Goal: Task Accomplishment & Management: Manage account settings

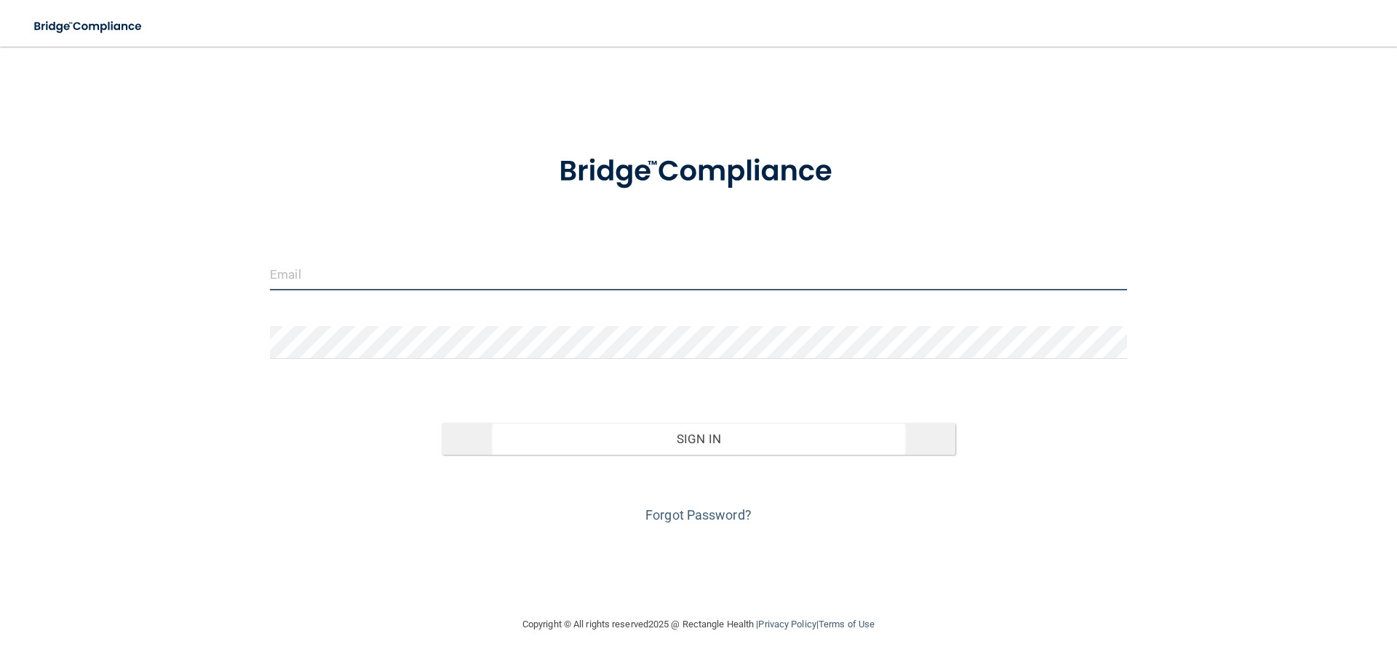
type input "[EMAIL_ADDRESS][DOMAIN_NAME]"
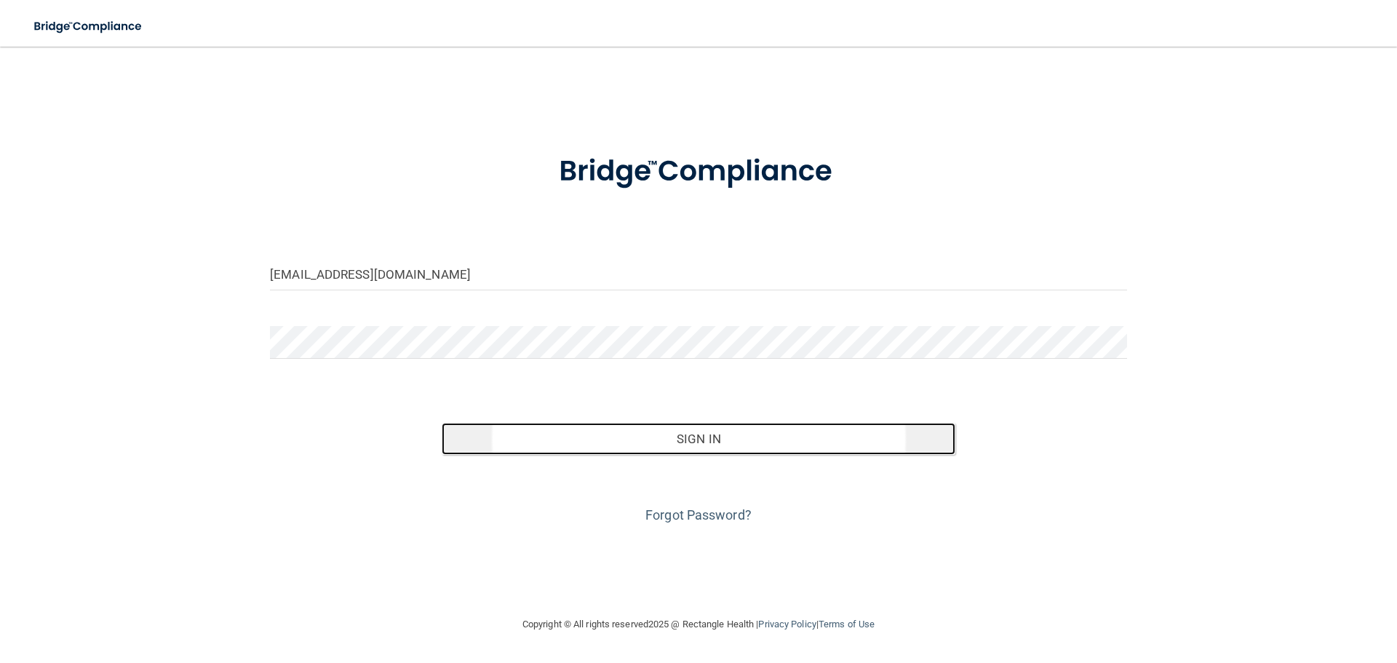
click at [678, 432] on button "Sign In" at bounding box center [699, 439] width 514 height 32
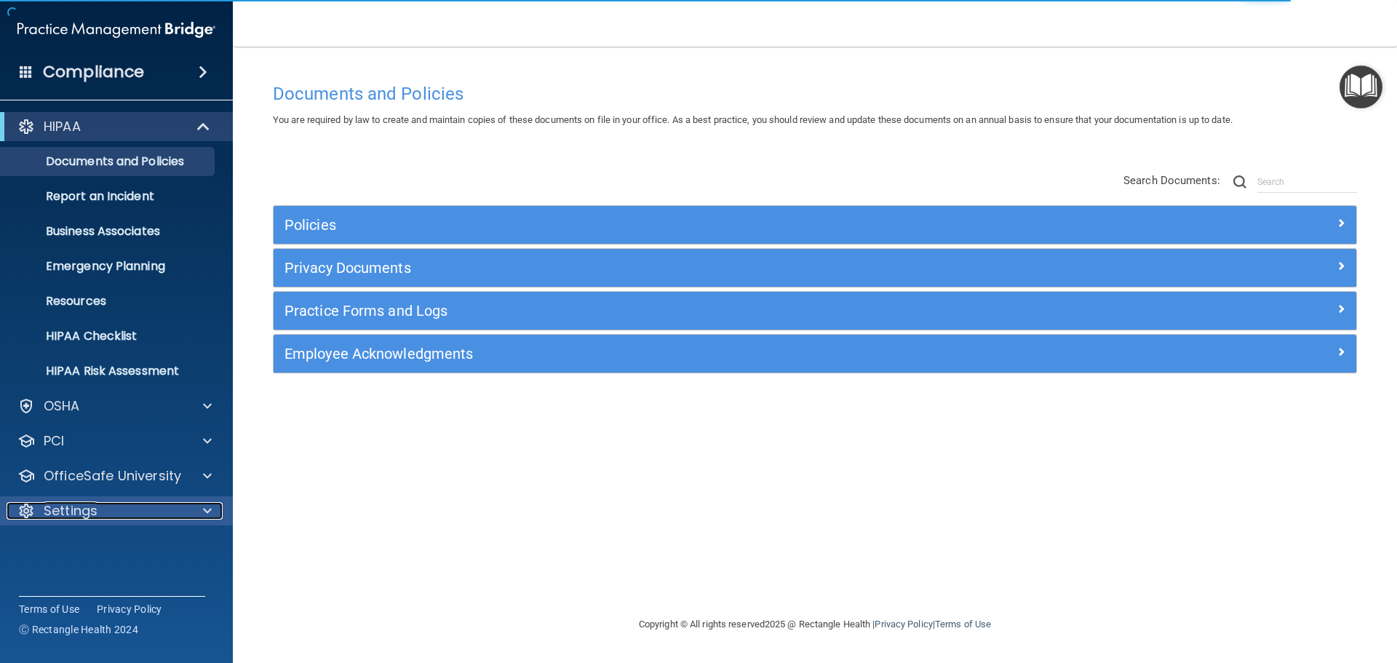
click at [55, 510] on p "Settings" at bounding box center [71, 510] width 54 height 17
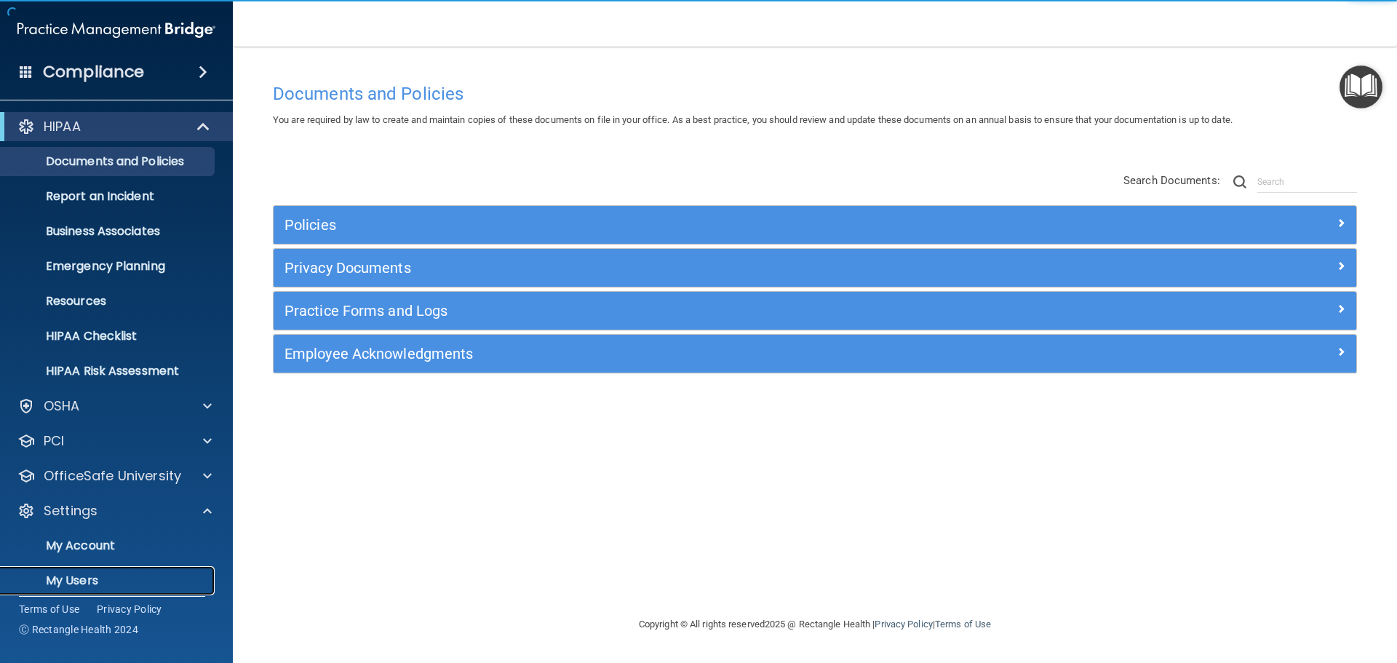
click at [70, 578] on p "My Users" at bounding box center [108, 580] width 199 height 15
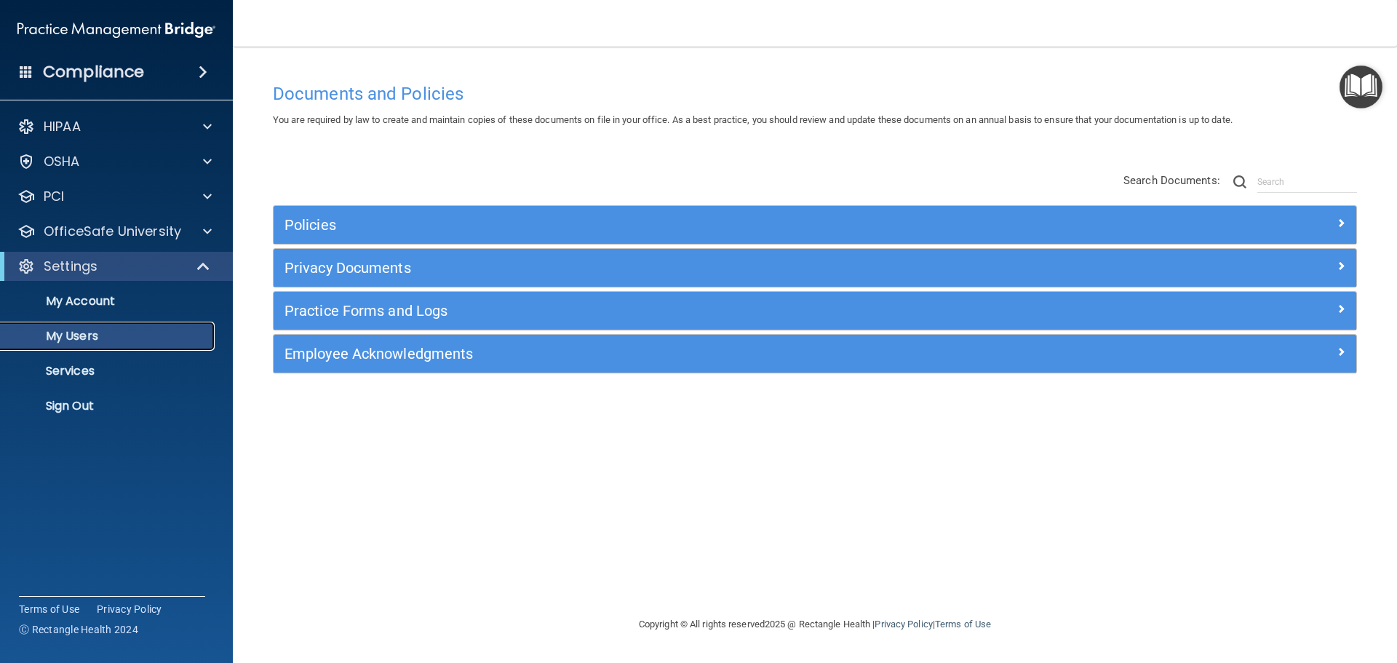
select select "20"
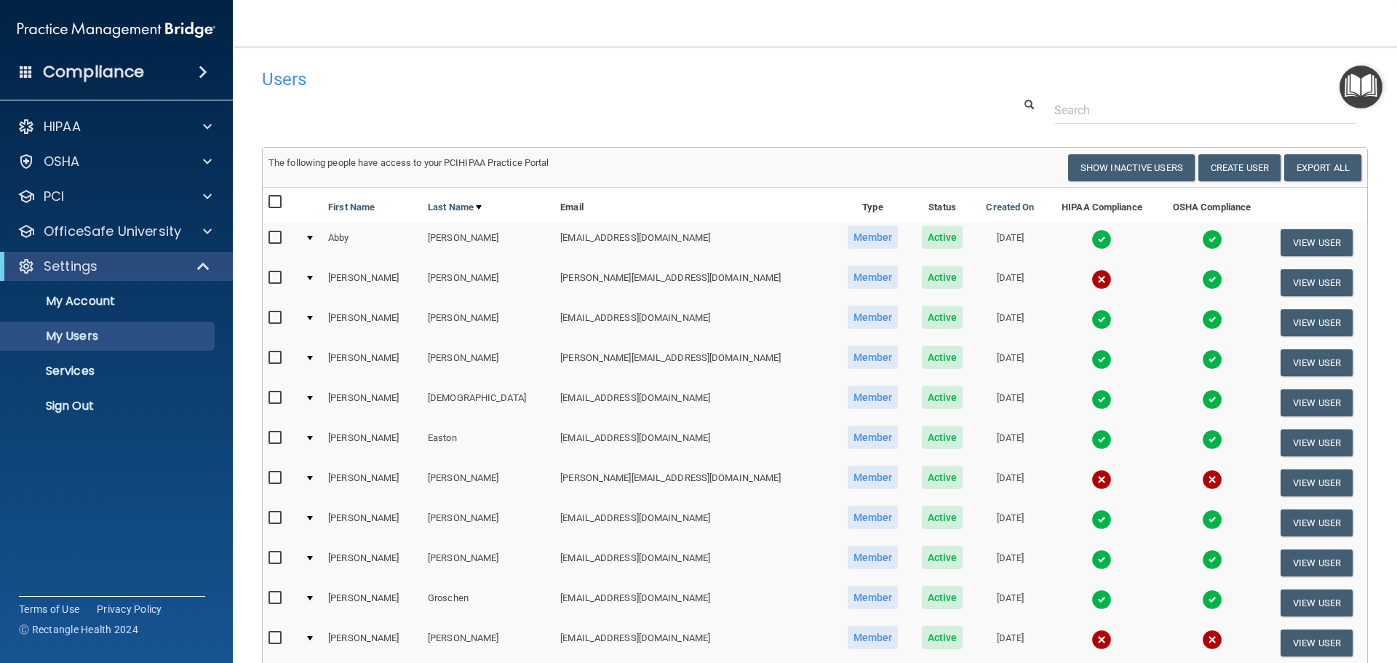
click at [275, 637] on input "checkbox" at bounding box center [276, 638] width 17 height 12
checkbox input "true"
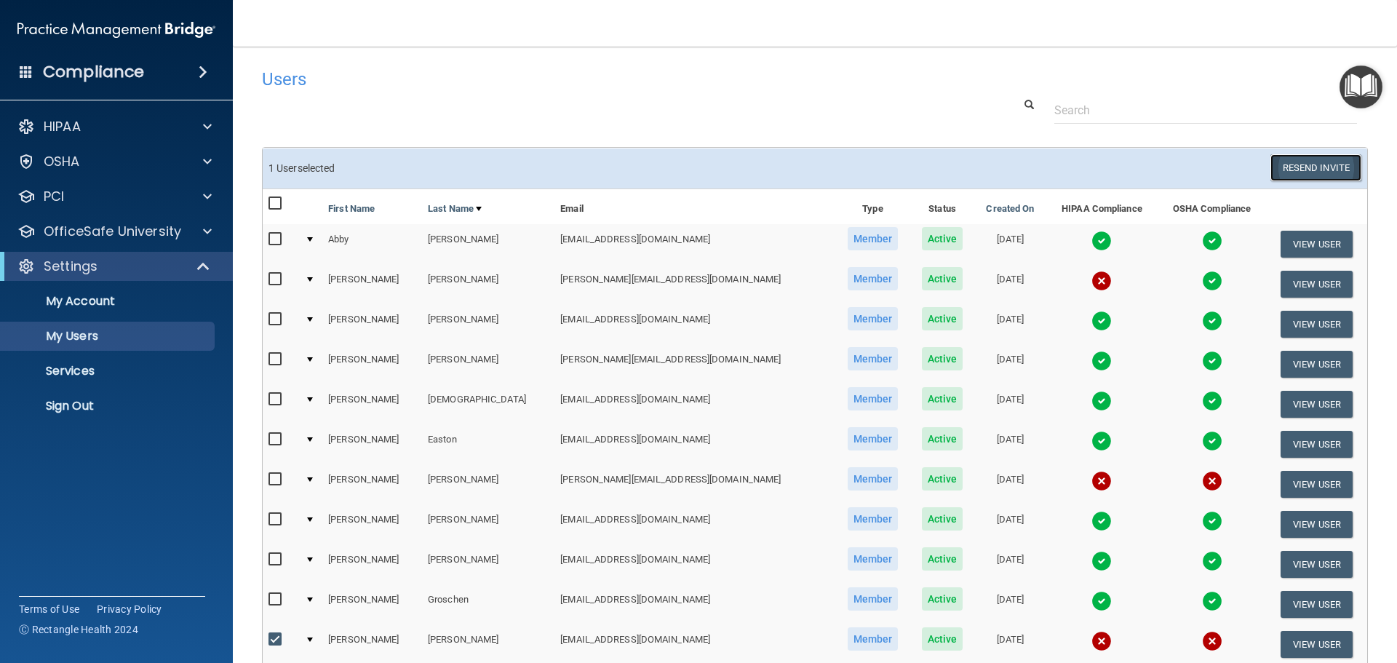
click at [1314, 169] on button "Resend Invite" at bounding box center [1315, 167] width 91 height 27
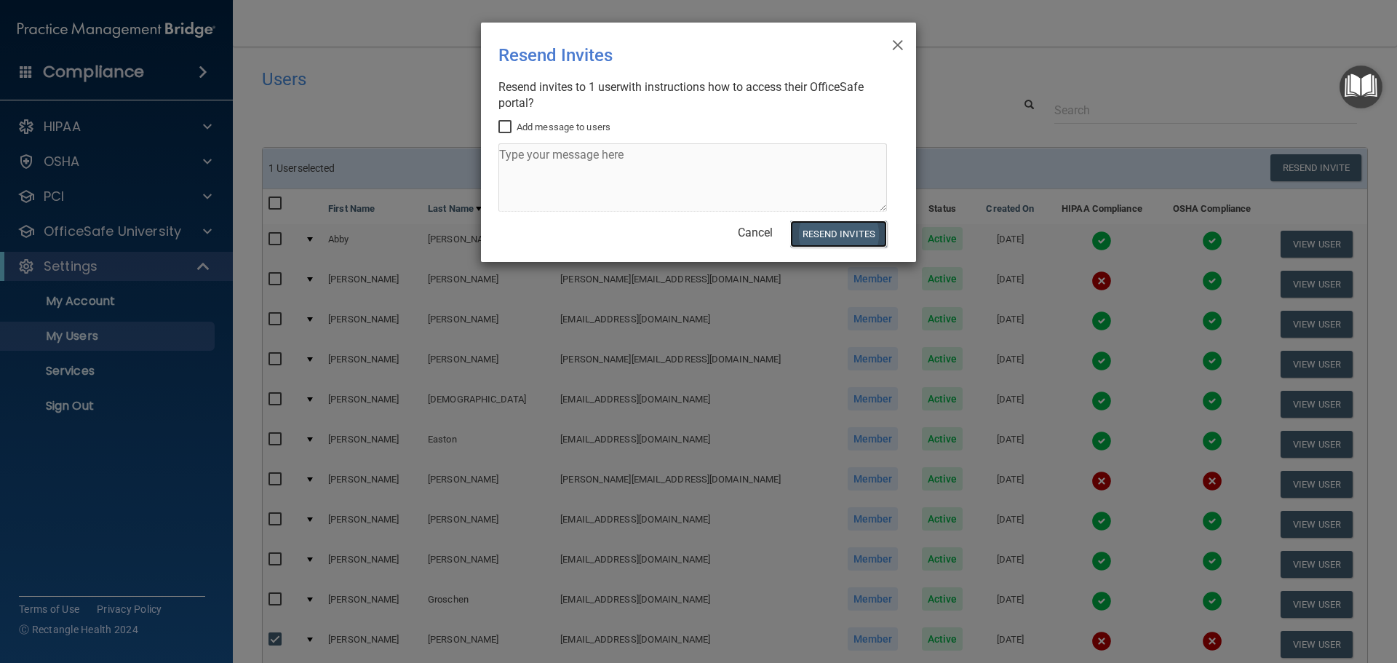
click at [837, 232] on button "Resend Invites" at bounding box center [838, 233] width 97 height 27
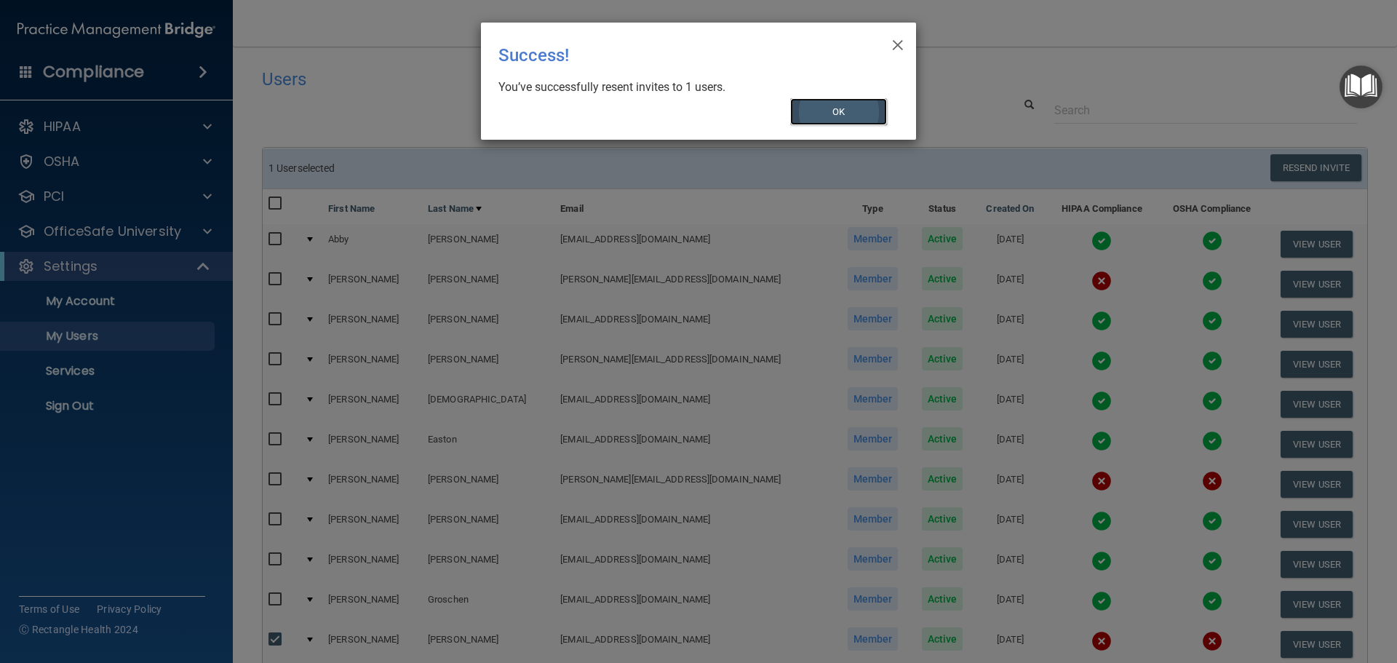
click at [825, 108] on button "OK" at bounding box center [838, 111] width 97 height 27
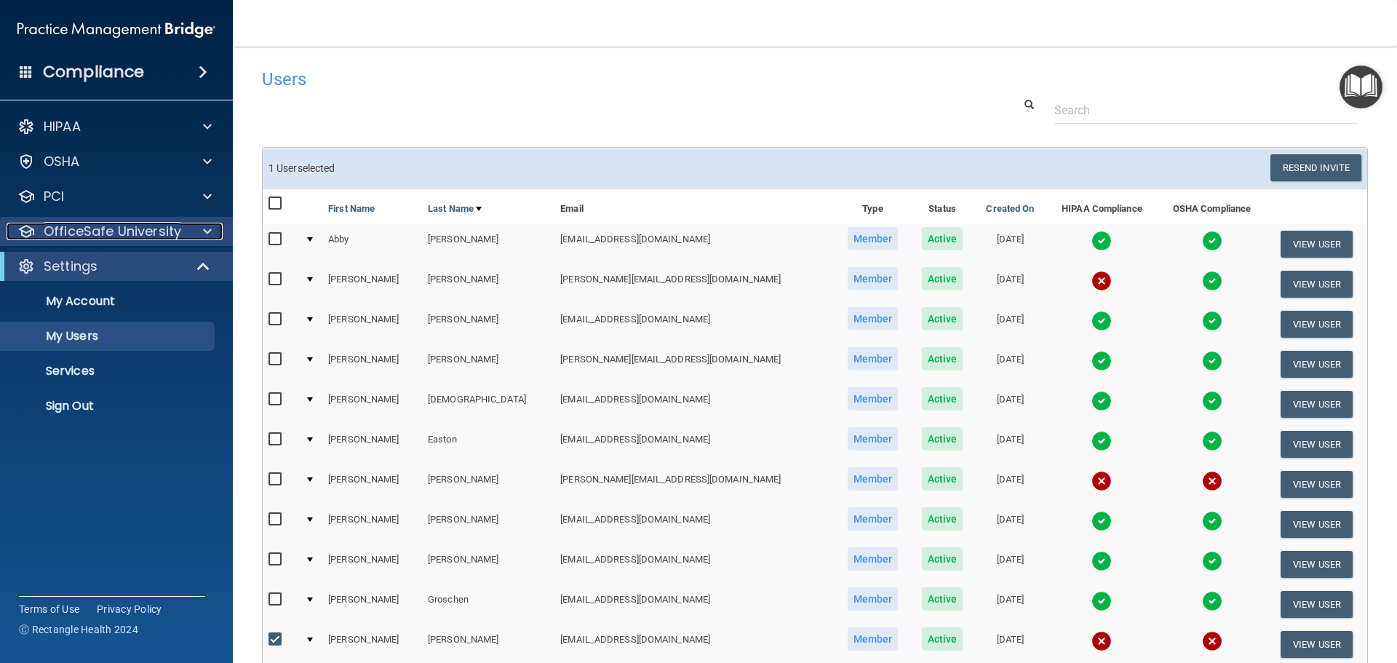
click at [125, 230] on p "OfficeSafe University" at bounding box center [113, 231] width 138 height 17
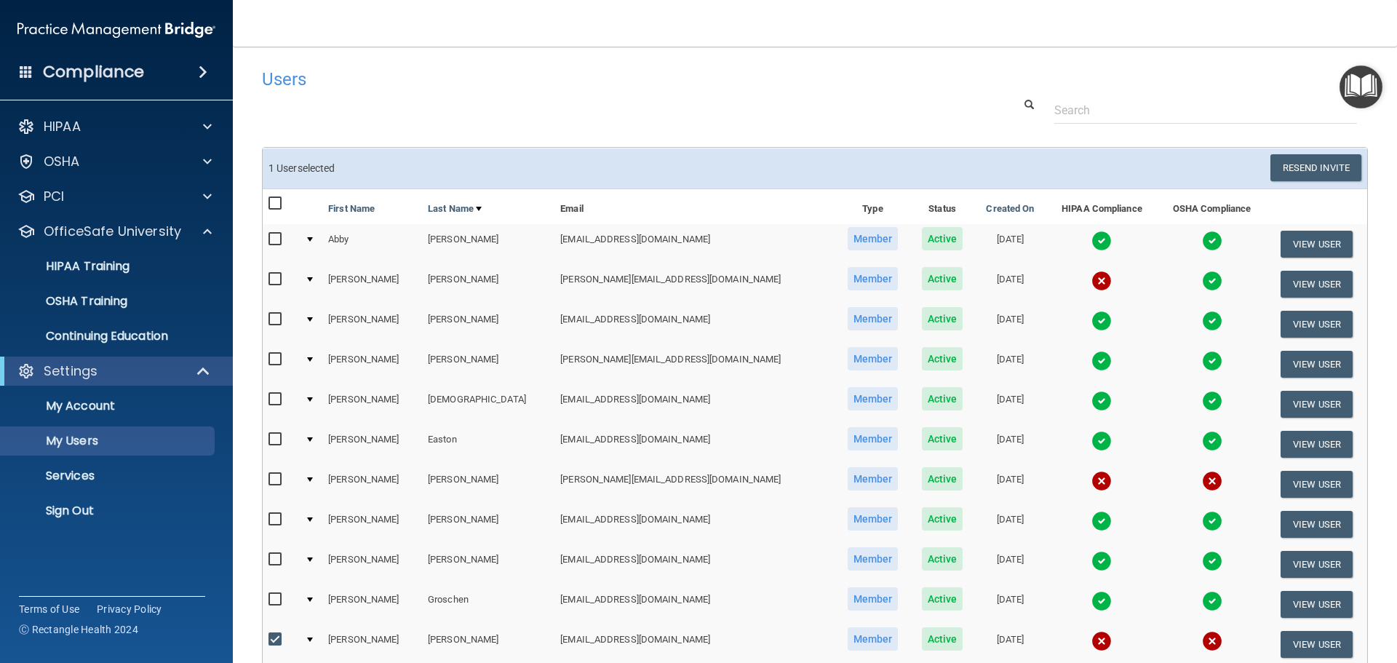
click at [201, 65] on span at bounding box center [203, 71] width 9 height 17
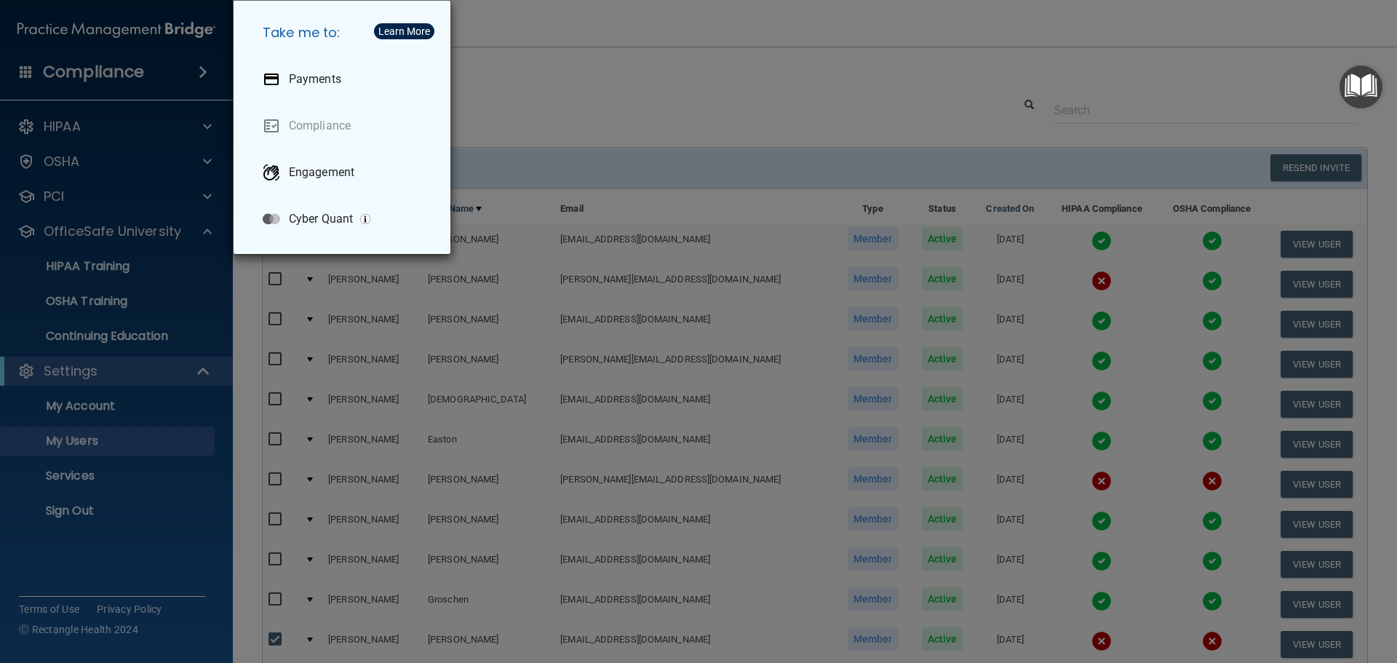
click at [178, 73] on div "Take me to: Payments Compliance Engagement Cyber Quant" at bounding box center [698, 331] width 1397 height 663
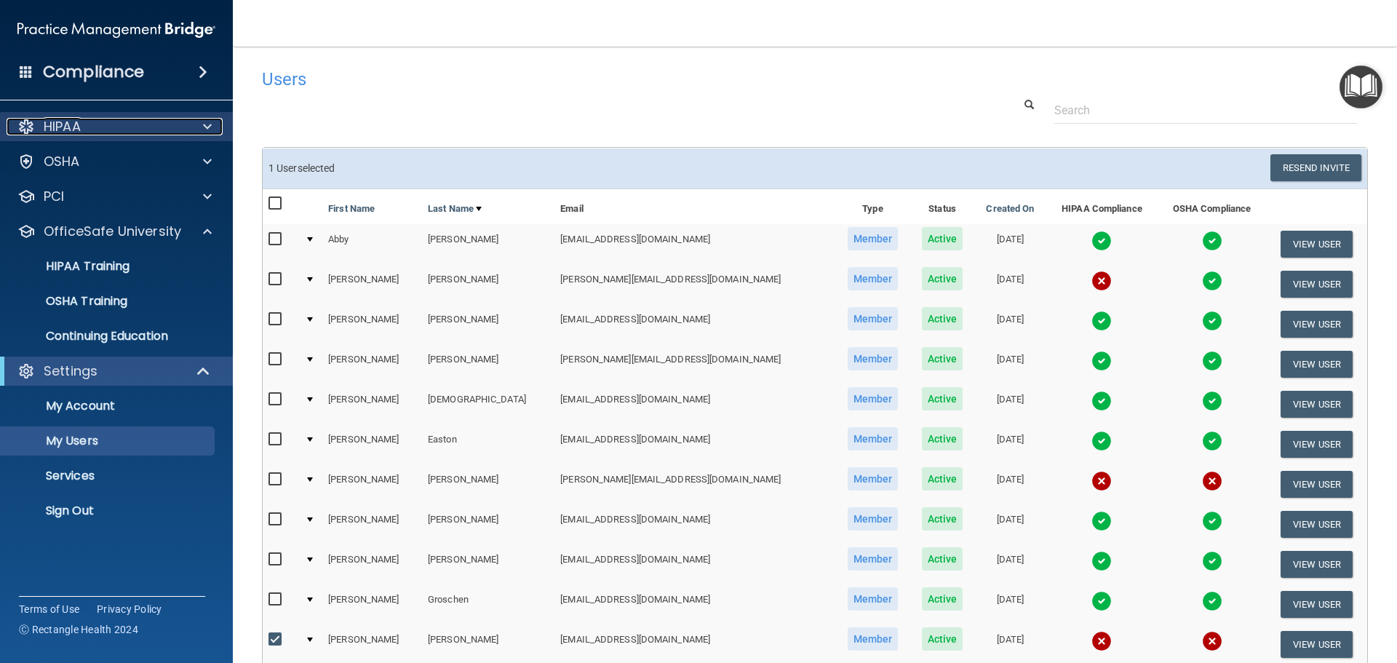
click at [106, 132] on div "HIPAA" at bounding box center [97, 126] width 180 height 17
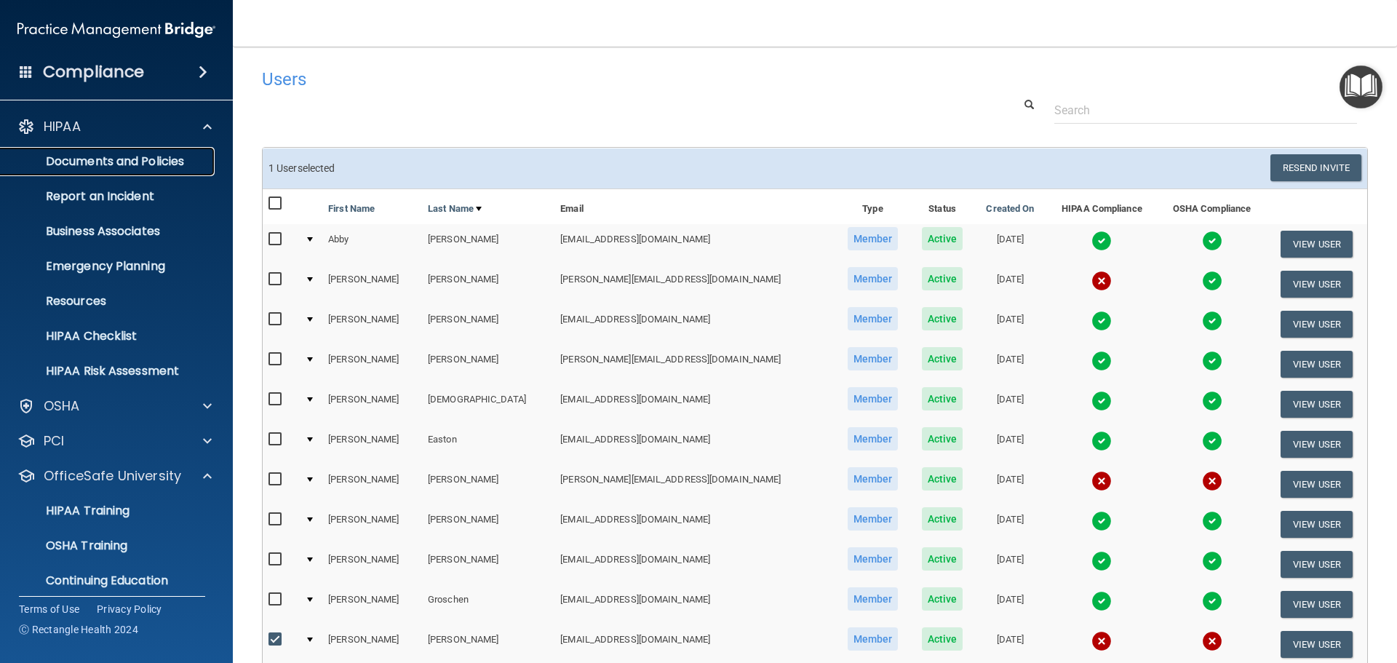
click at [162, 157] on p "Documents and Policies" at bounding box center [108, 161] width 199 height 15
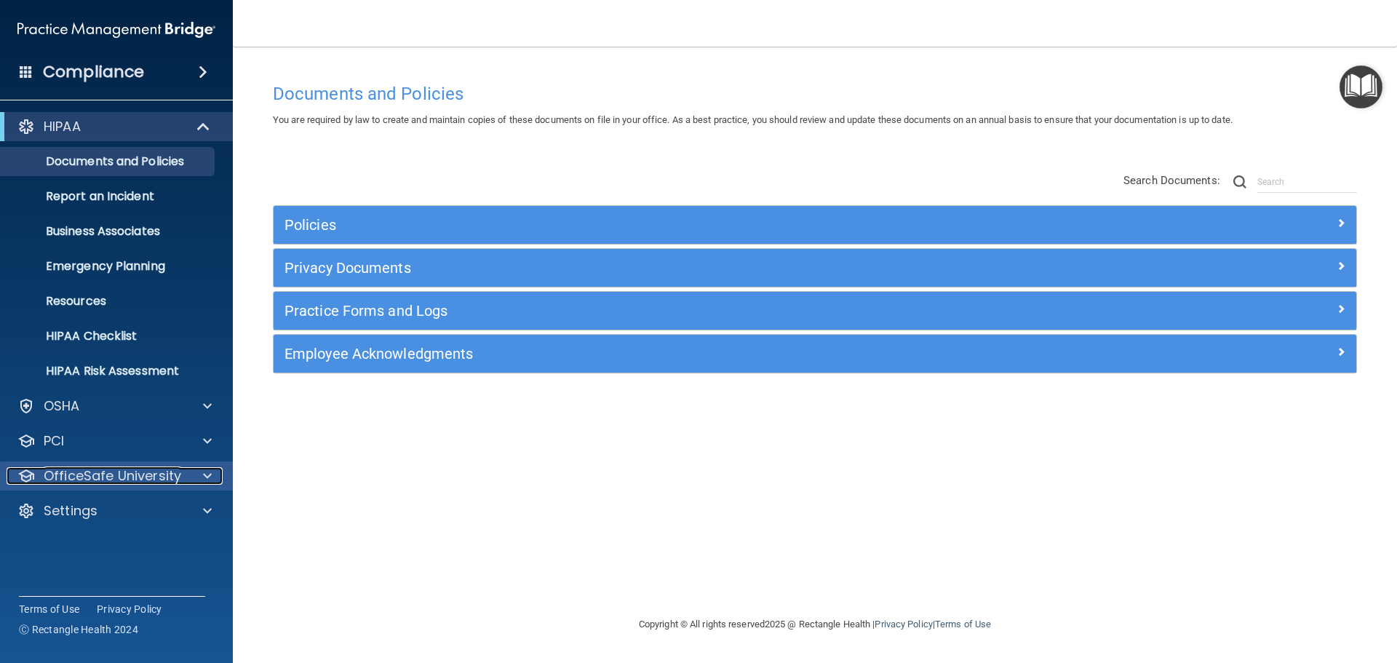
click at [165, 472] on p "OfficeSafe University" at bounding box center [113, 475] width 138 height 17
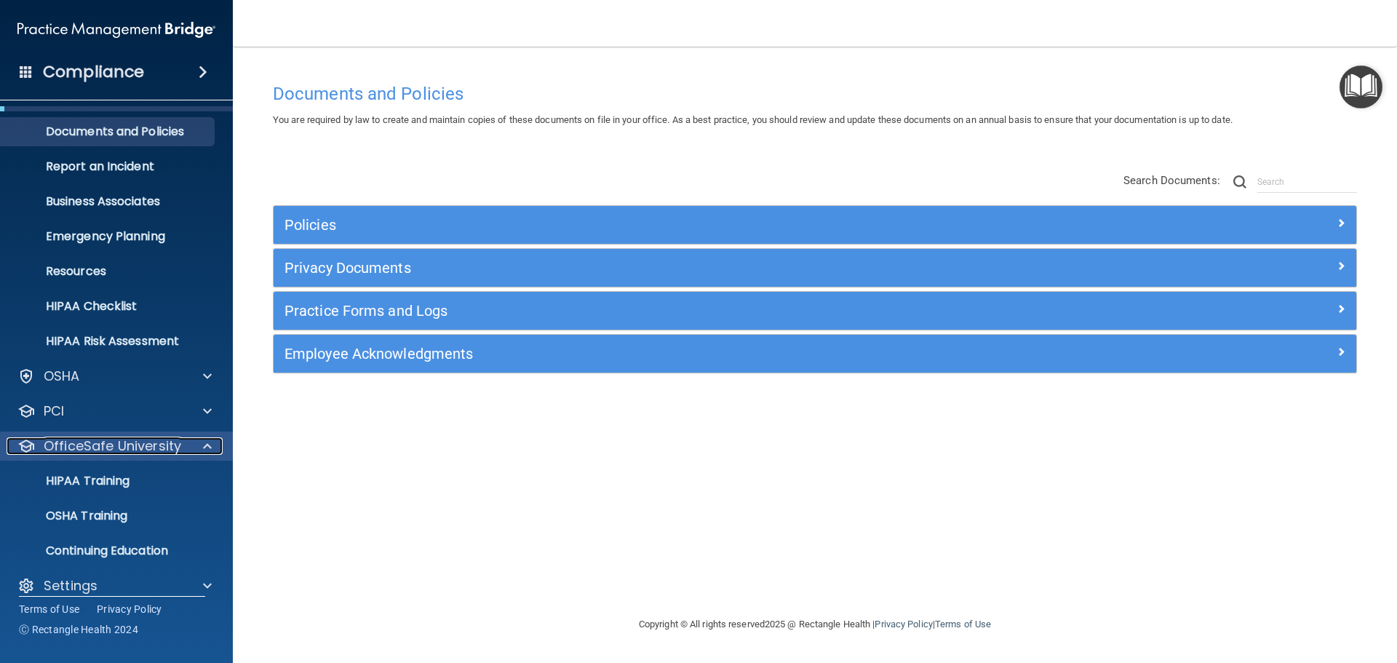
scroll to position [46, 0]
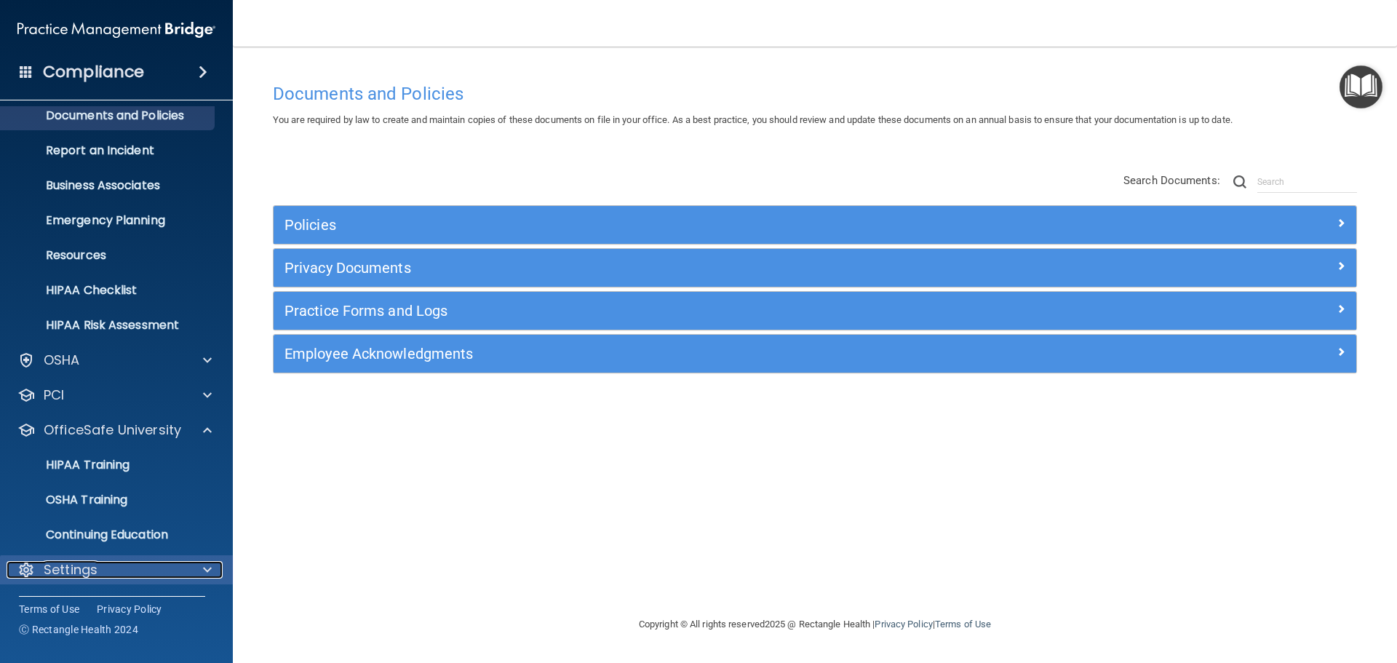
click at [213, 565] on div at bounding box center [205, 569] width 36 height 17
click at [208, 566] on span at bounding box center [207, 569] width 9 height 17
click at [148, 569] on div "Settings" at bounding box center [97, 569] width 180 height 17
click at [214, 565] on div at bounding box center [205, 569] width 36 height 17
click at [199, 65] on span at bounding box center [203, 71] width 9 height 17
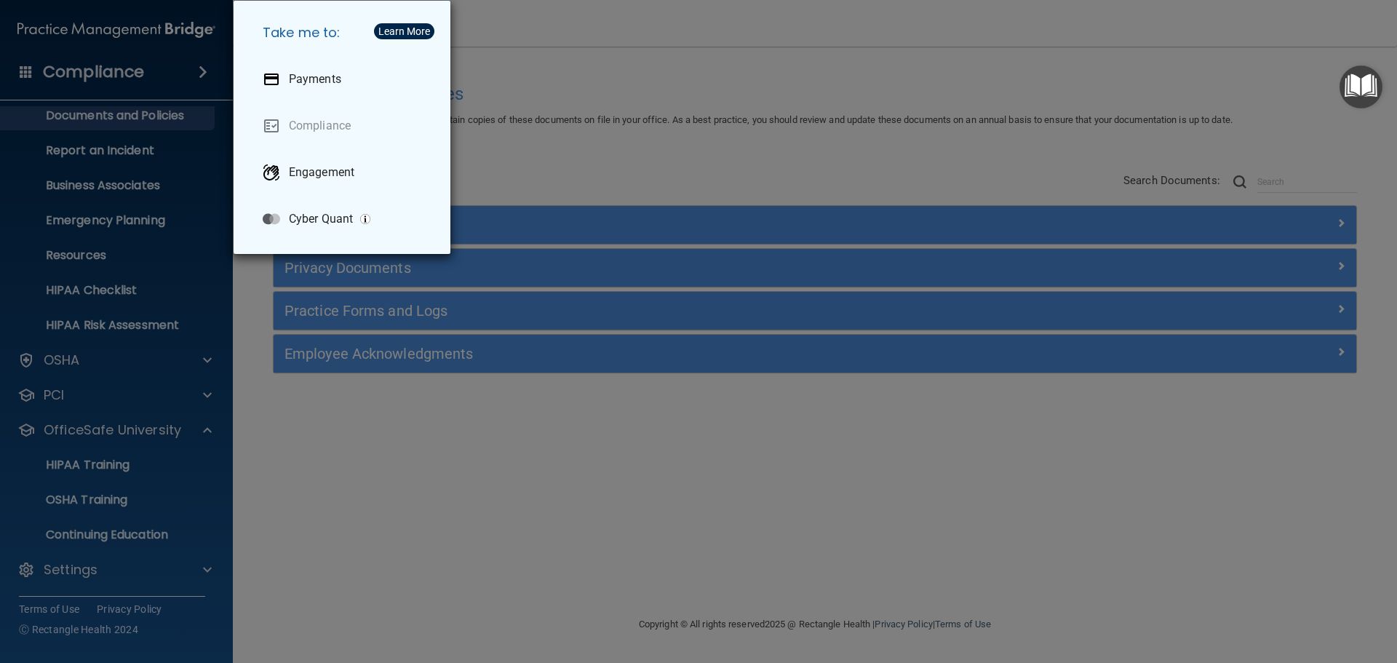
click at [199, 65] on div "Take me to: Payments Compliance Engagement Cyber Quant" at bounding box center [698, 331] width 1397 height 663
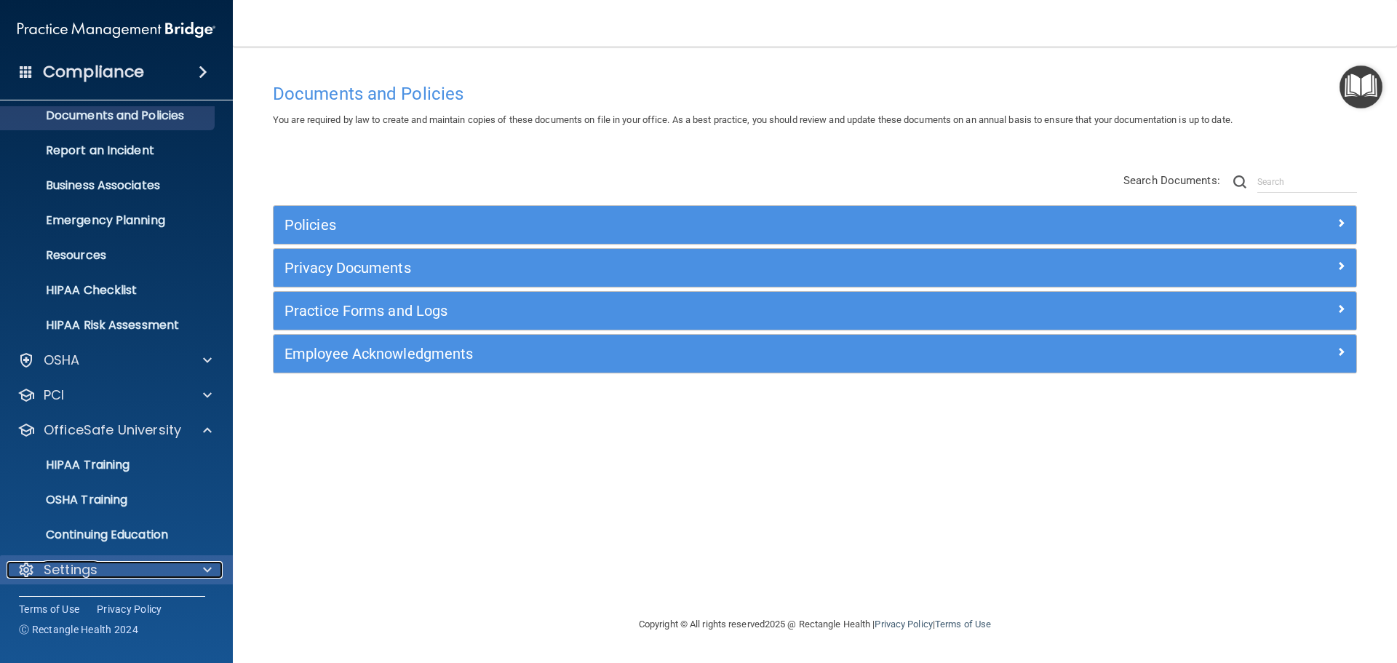
click at [82, 561] on p "Settings" at bounding box center [71, 569] width 54 height 17
click at [189, 565] on div at bounding box center [205, 569] width 36 height 17
click at [207, 570] on span at bounding box center [207, 569] width 9 height 17
click at [80, 567] on p "Settings" at bounding box center [71, 569] width 54 height 17
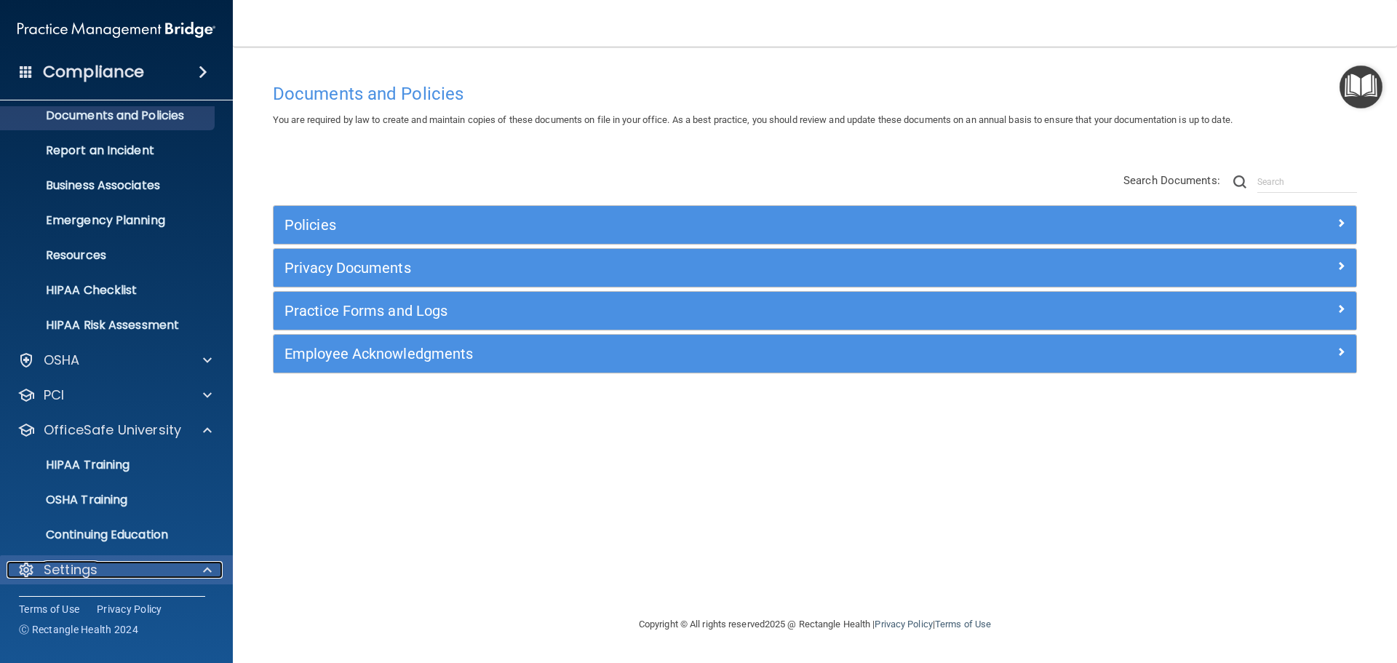
click at [79, 565] on p "Settings" at bounding box center [71, 569] width 54 height 17
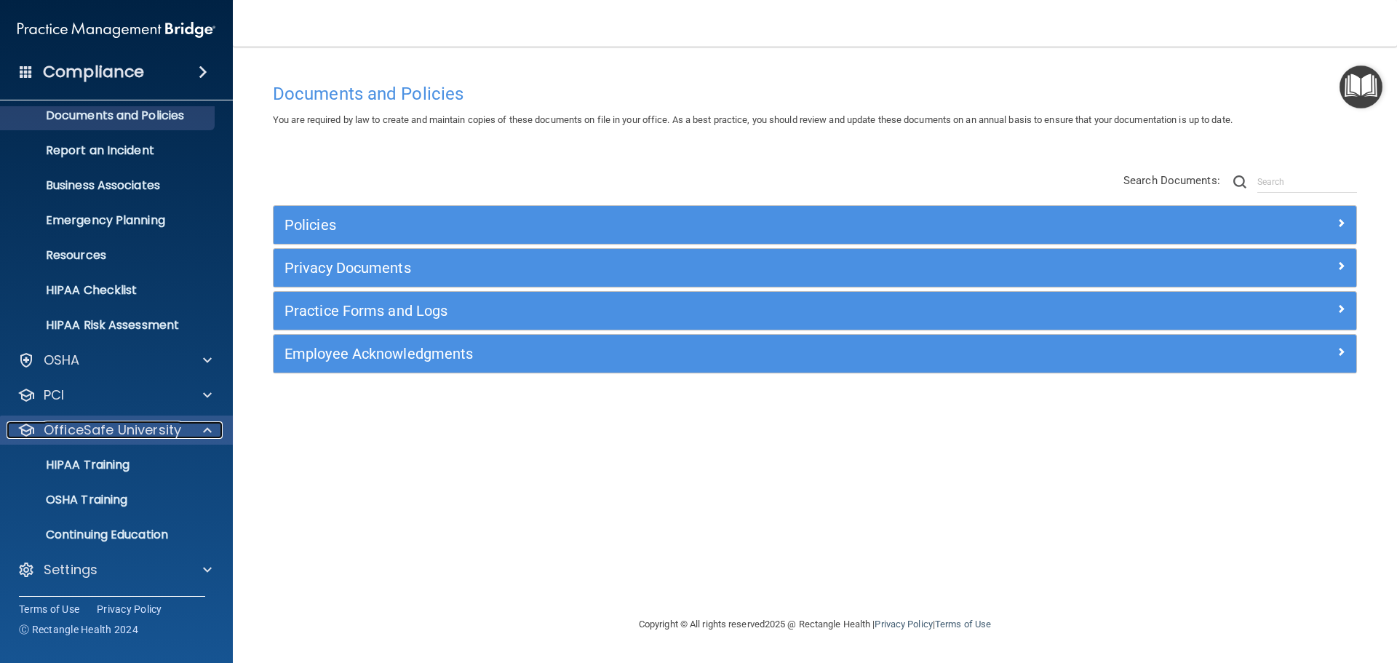
click at [204, 426] on span at bounding box center [207, 429] width 9 height 17
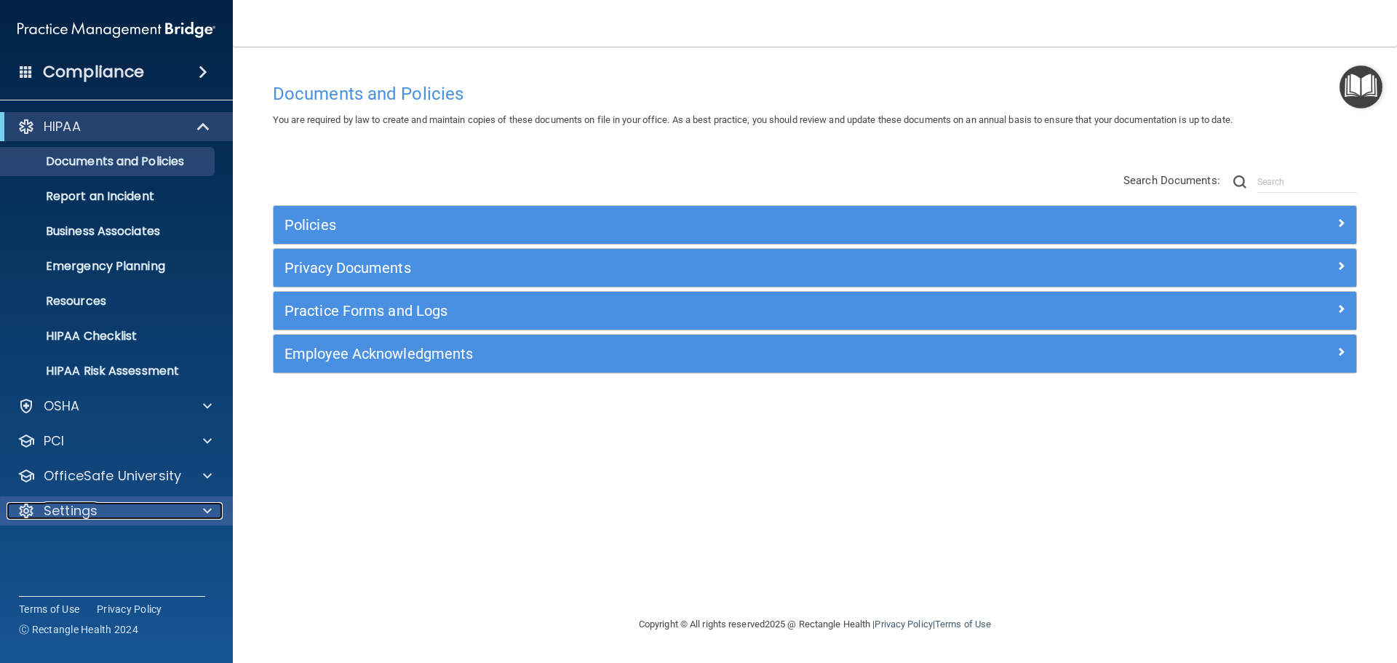
click at [207, 507] on span at bounding box center [207, 510] width 9 height 17
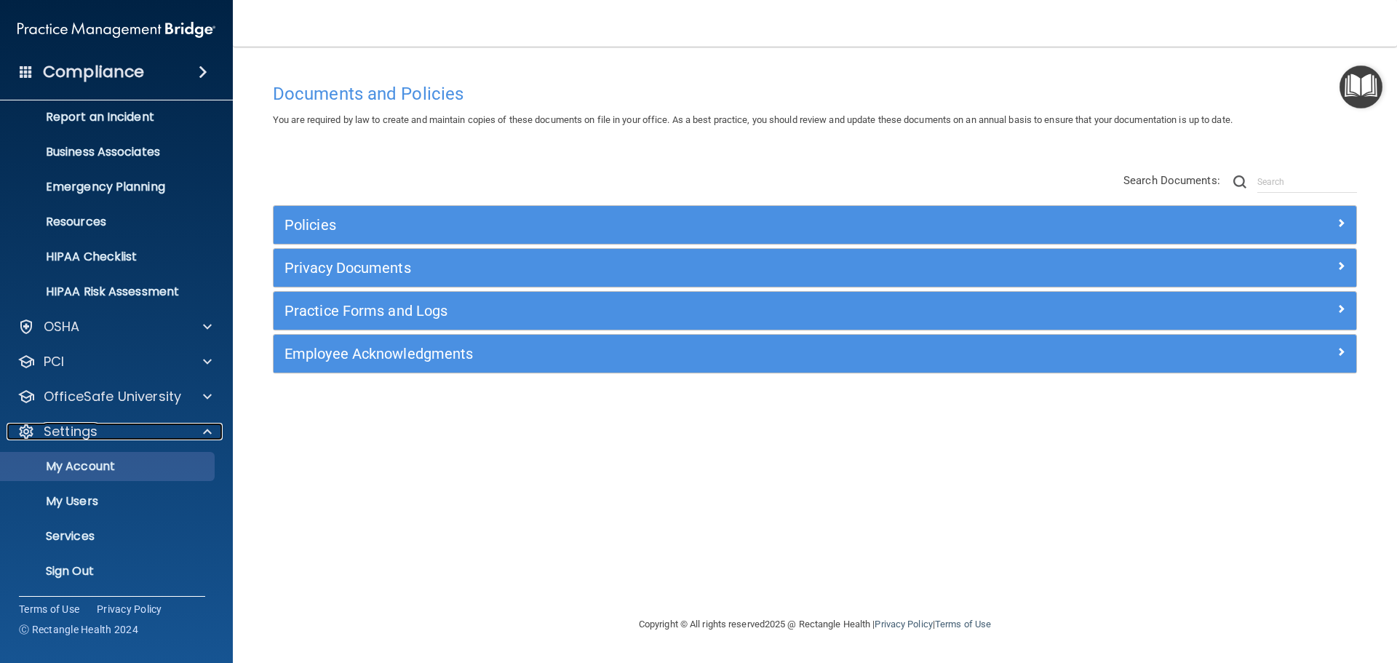
scroll to position [81, 0]
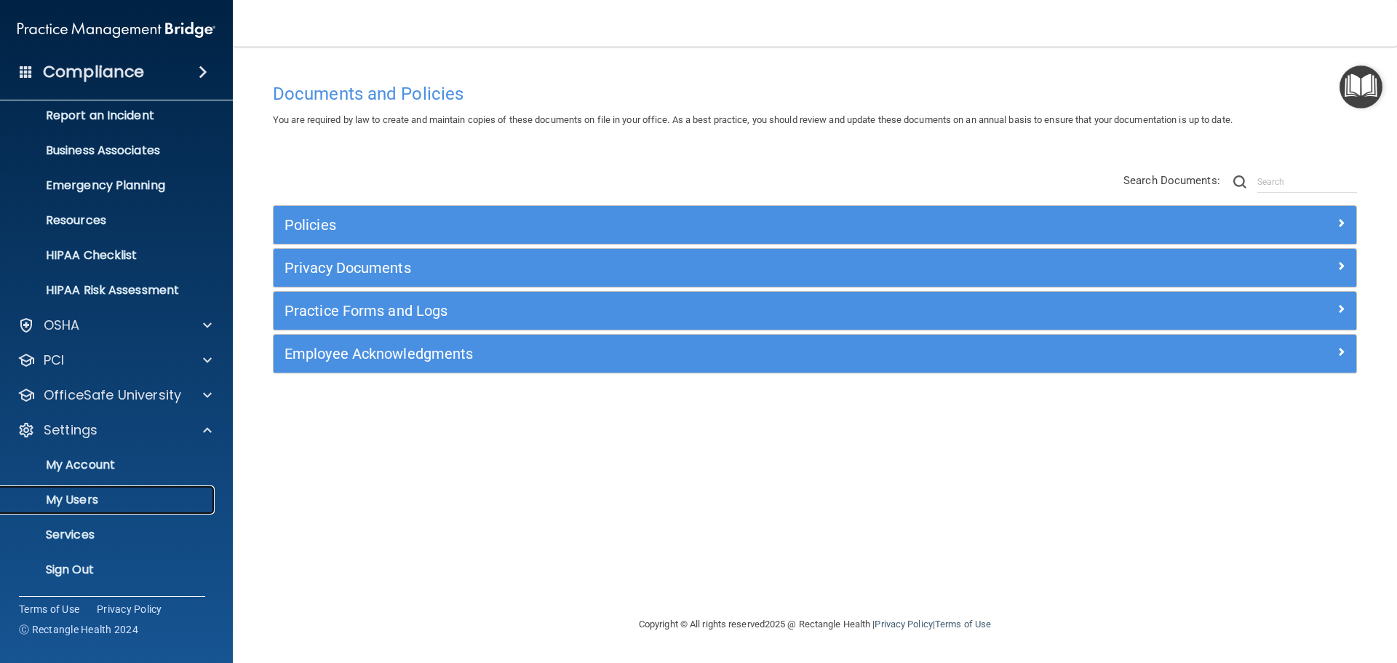
click at [84, 500] on p "My Users" at bounding box center [108, 500] width 199 height 15
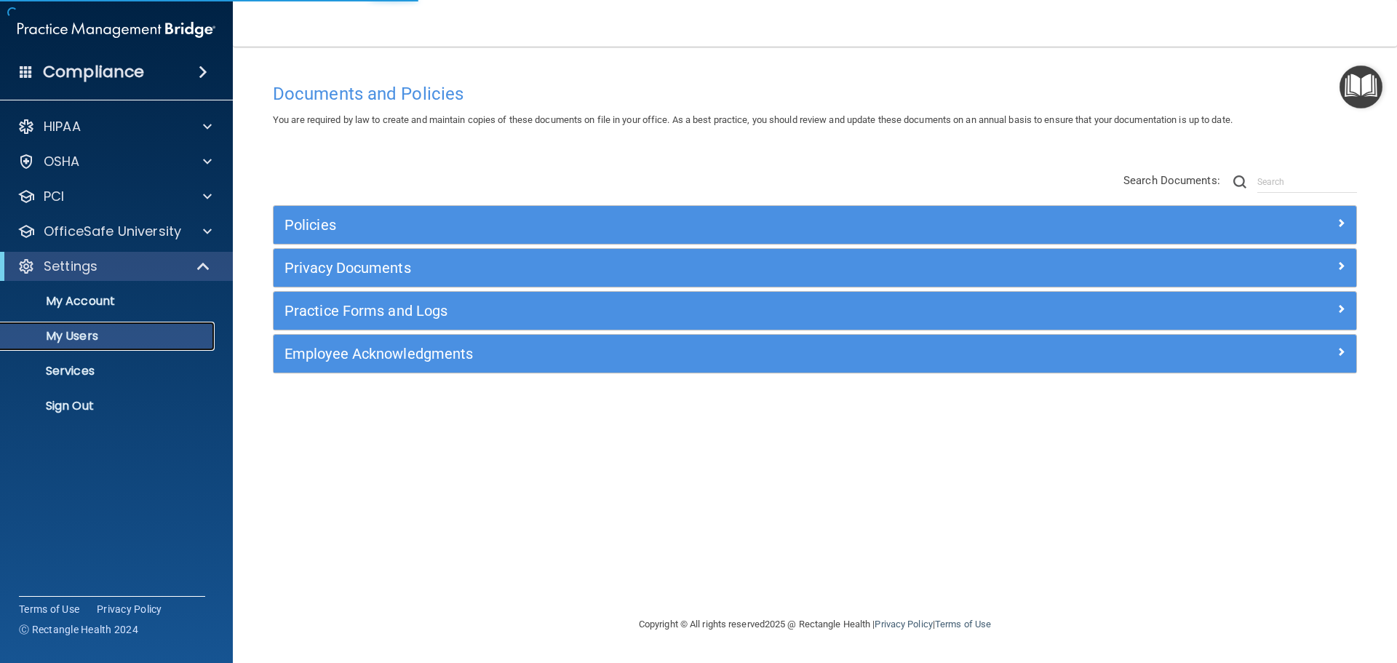
select select "20"
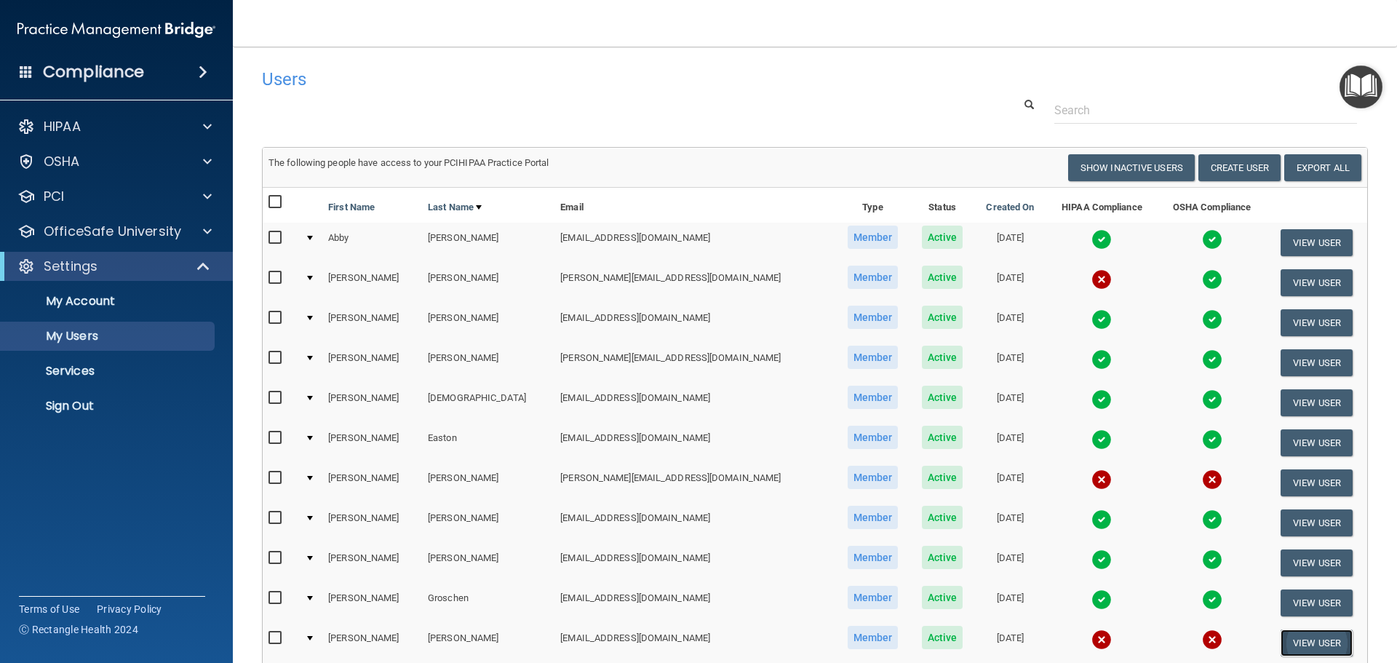
click at [1285, 637] on button "View User" at bounding box center [1317, 642] width 72 height 27
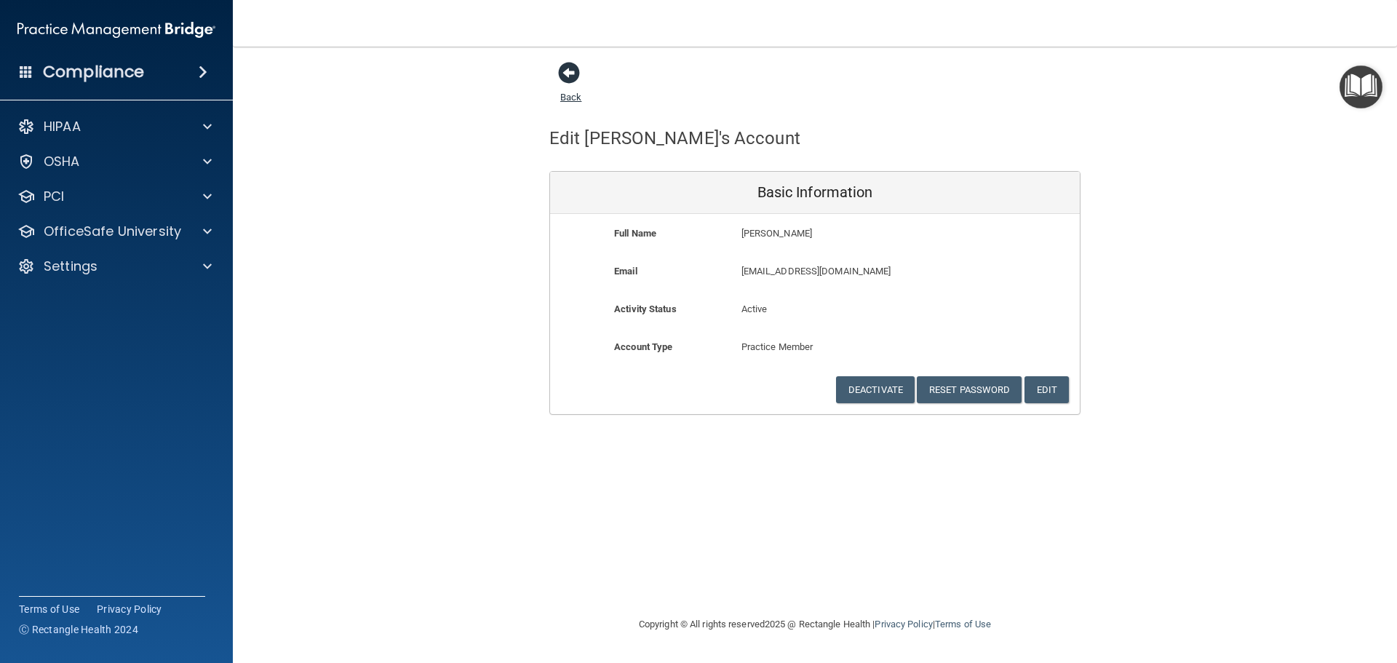
click at [566, 75] on span at bounding box center [569, 73] width 22 height 22
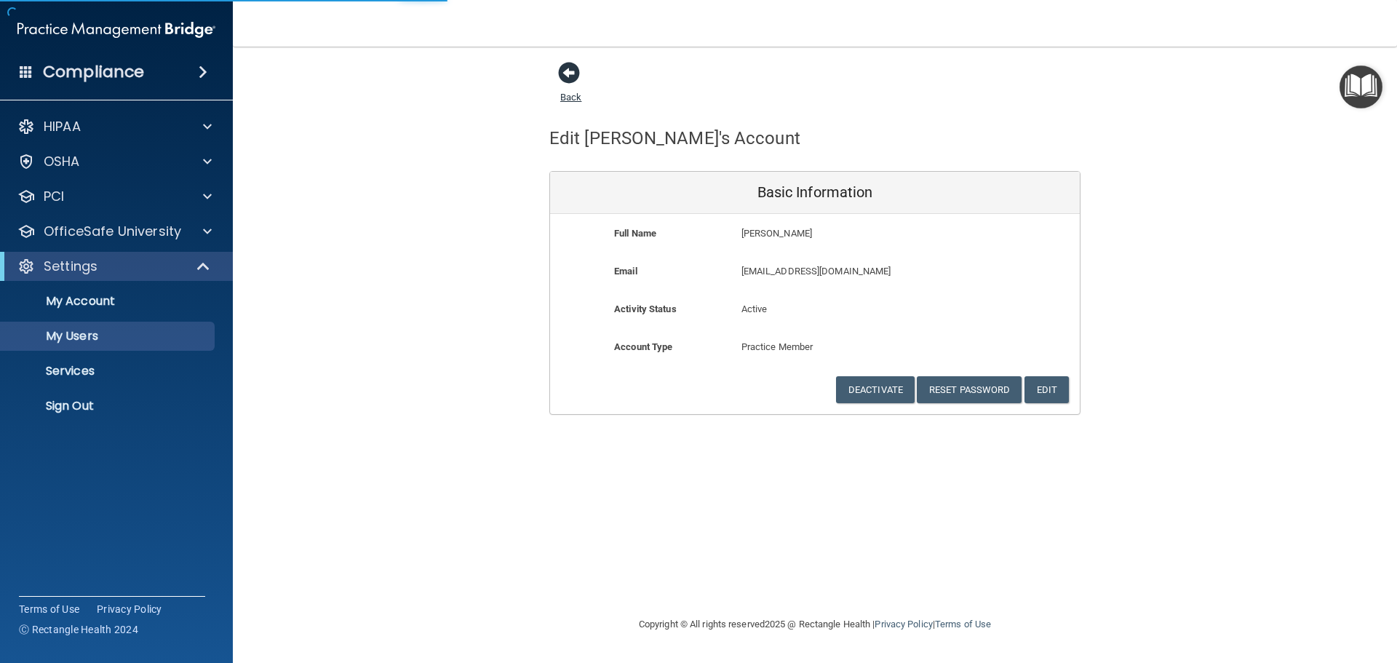
select select "20"
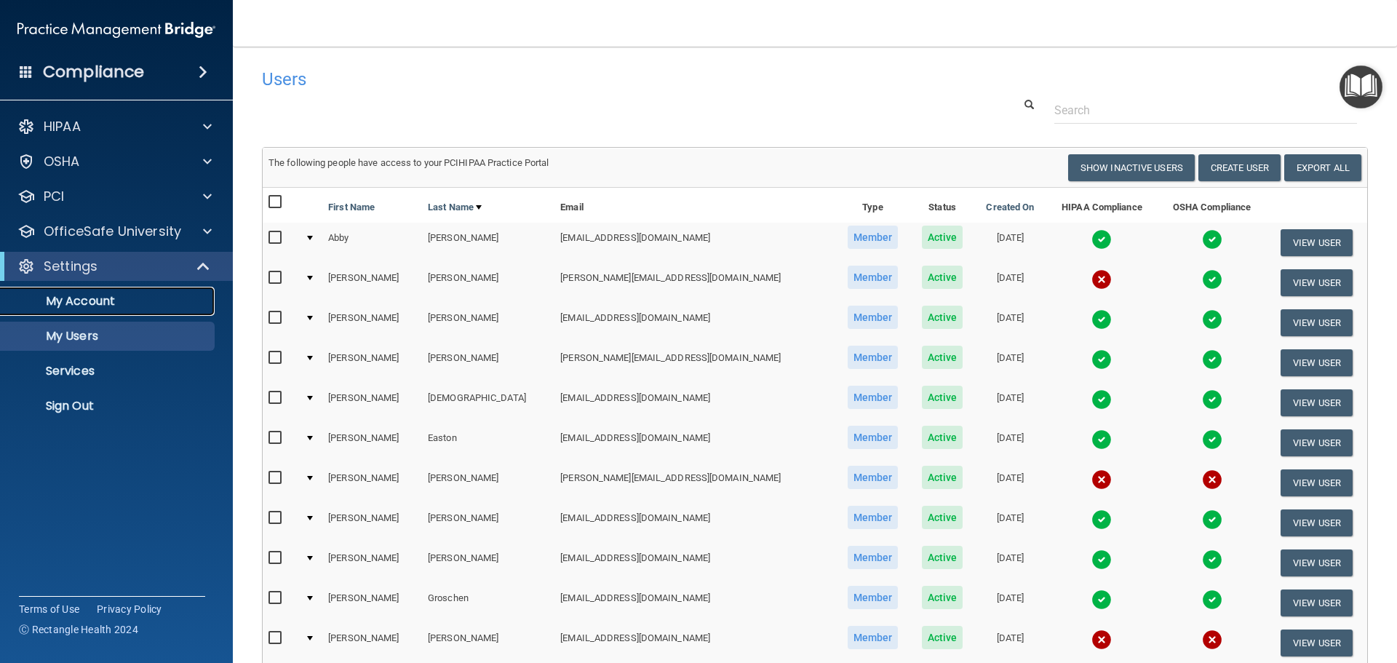
click at [86, 295] on p "My Account" at bounding box center [108, 301] width 199 height 15
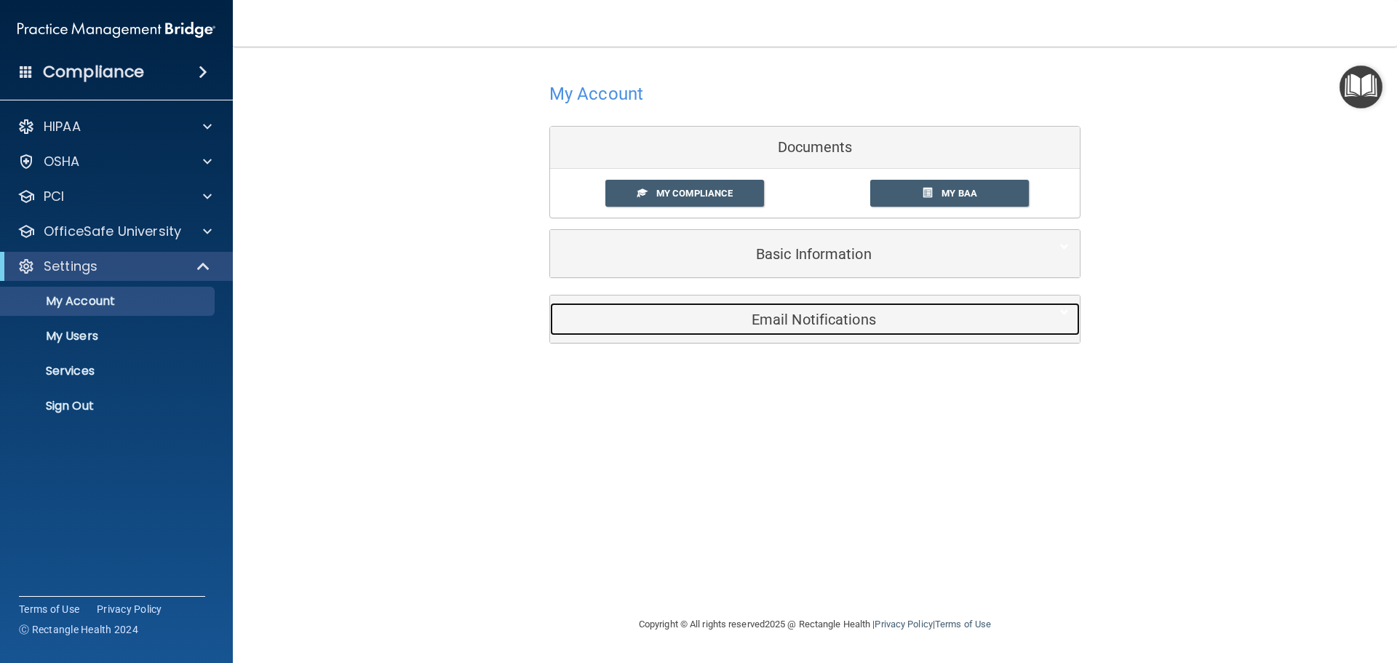
click at [815, 325] on h5 "Email Notifications" at bounding box center [792, 319] width 463 height 16
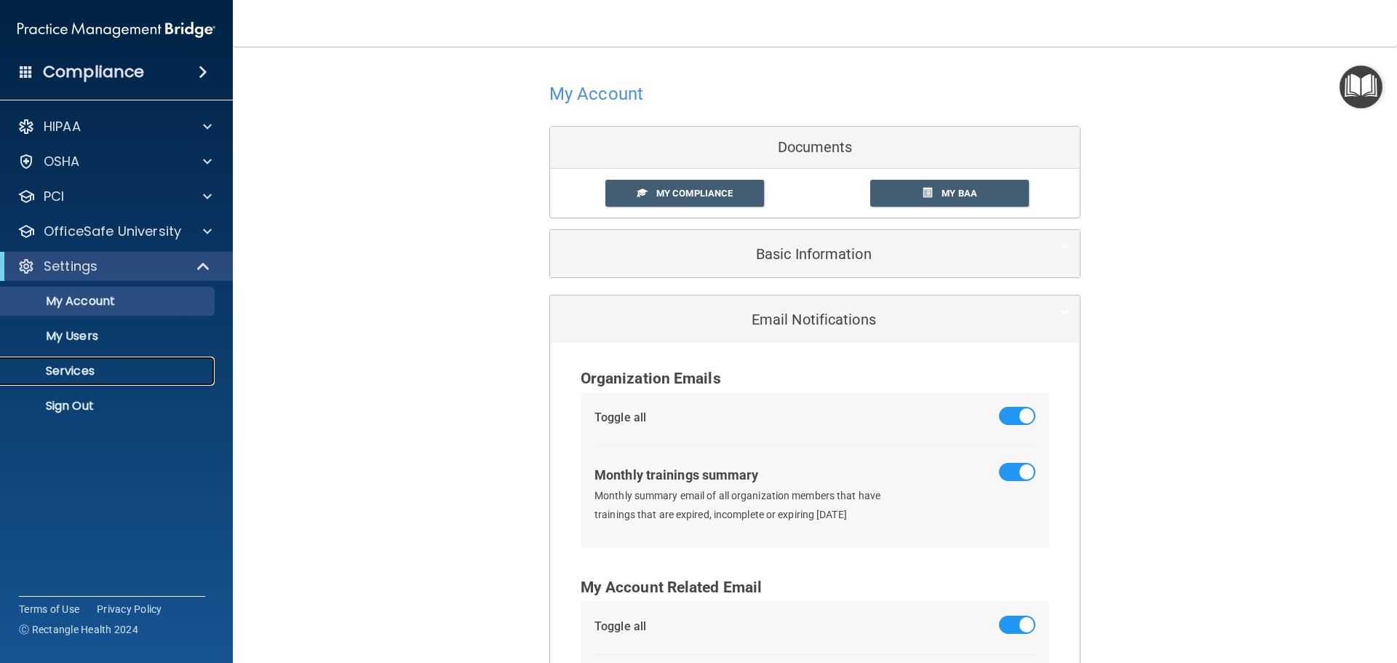
click at [83, 367] on p "Services" at bounding box center [108, 371] width 199 height 15
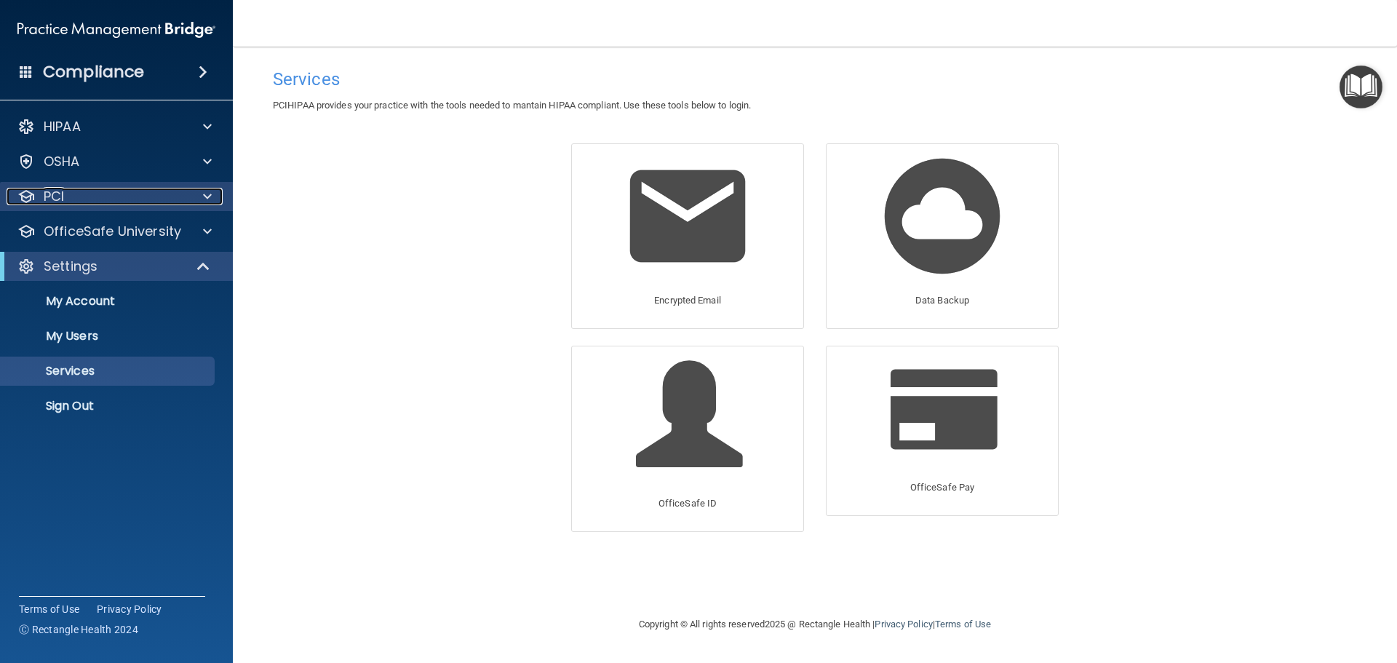
click at [153, 195] on div "PCI" at bounding box center [97, 196] width 180 height 17
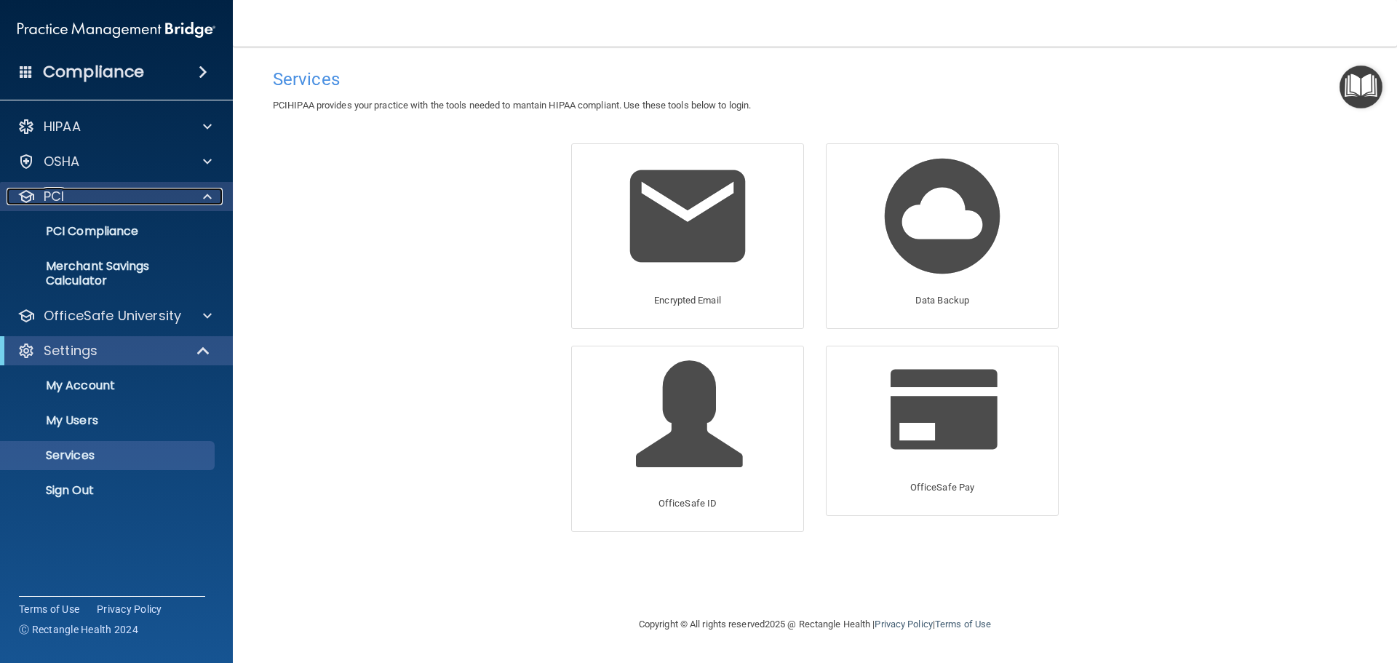
click at [153, 195] on div "PCI" at bounding box center [97, 196] width 180 height 17
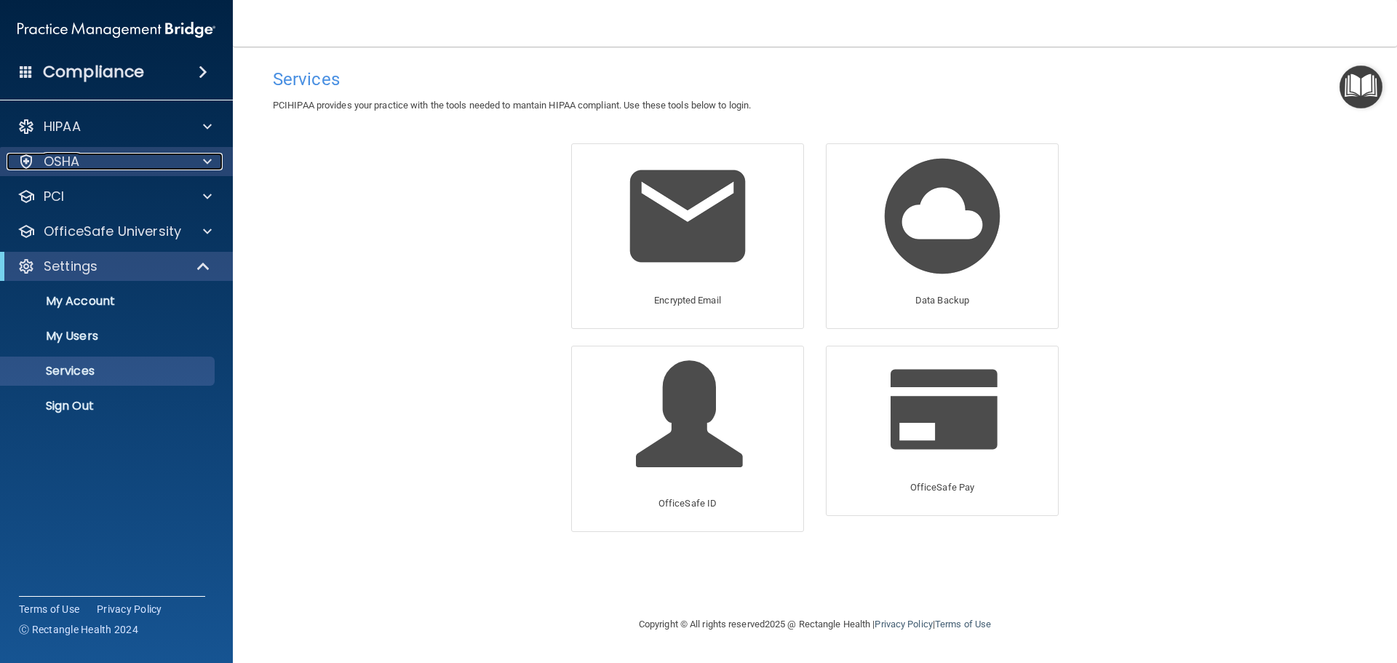
click at [180, 161] on div "OSHA" at bounding box center [97, 161] width 180 height 17
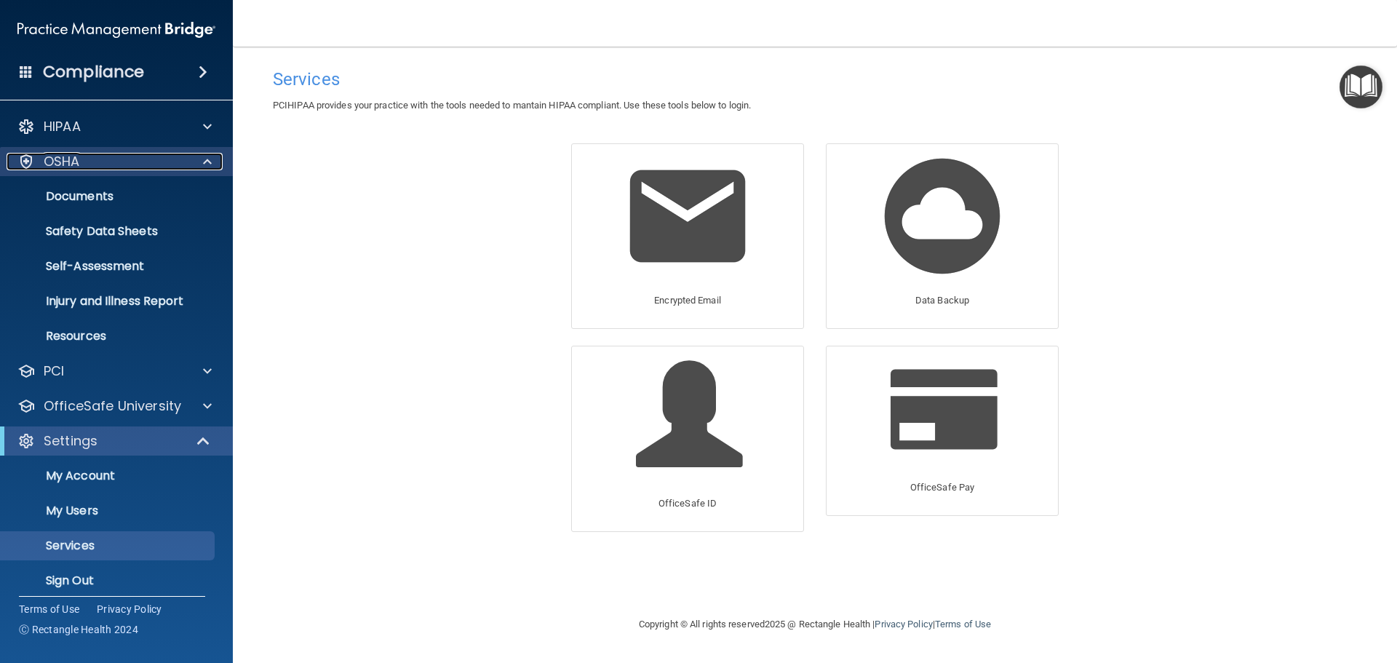
click at [180, 161] on div "OSHA" at bounding box center [97, 161] width 180 height 17
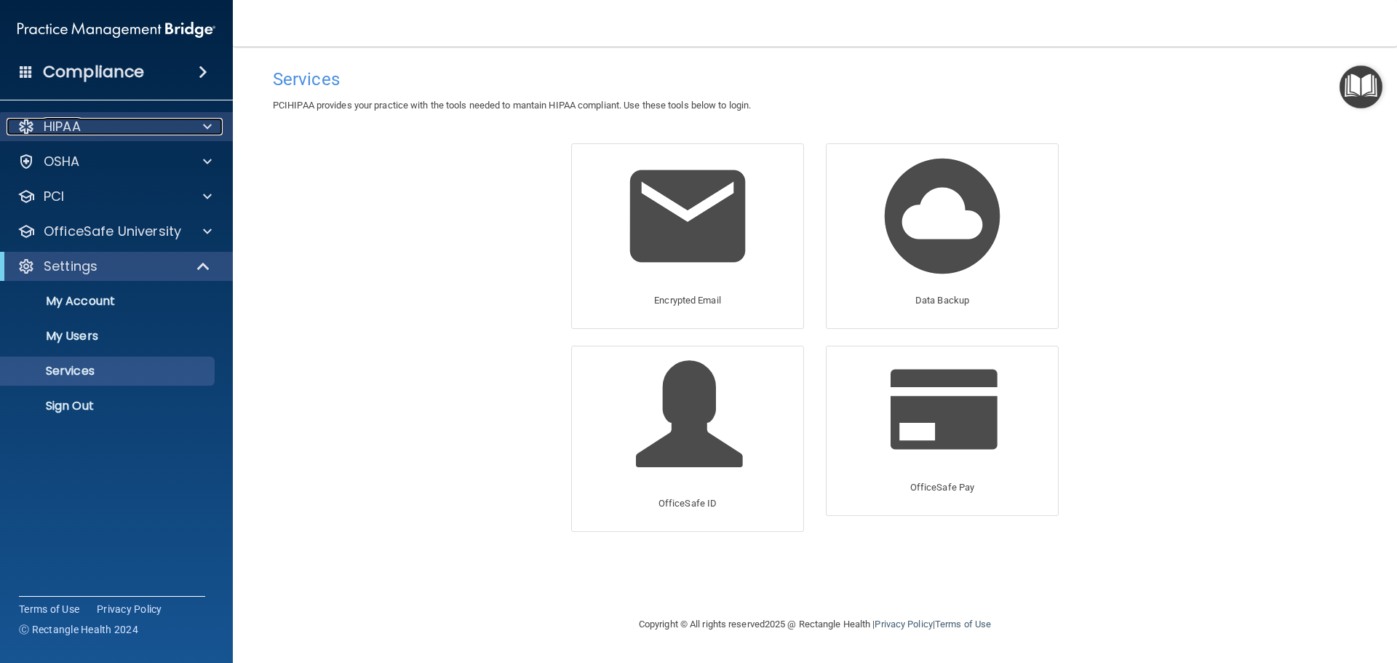
click at [214, 122] on div at bounding box center [205, 126] width 36 height 17
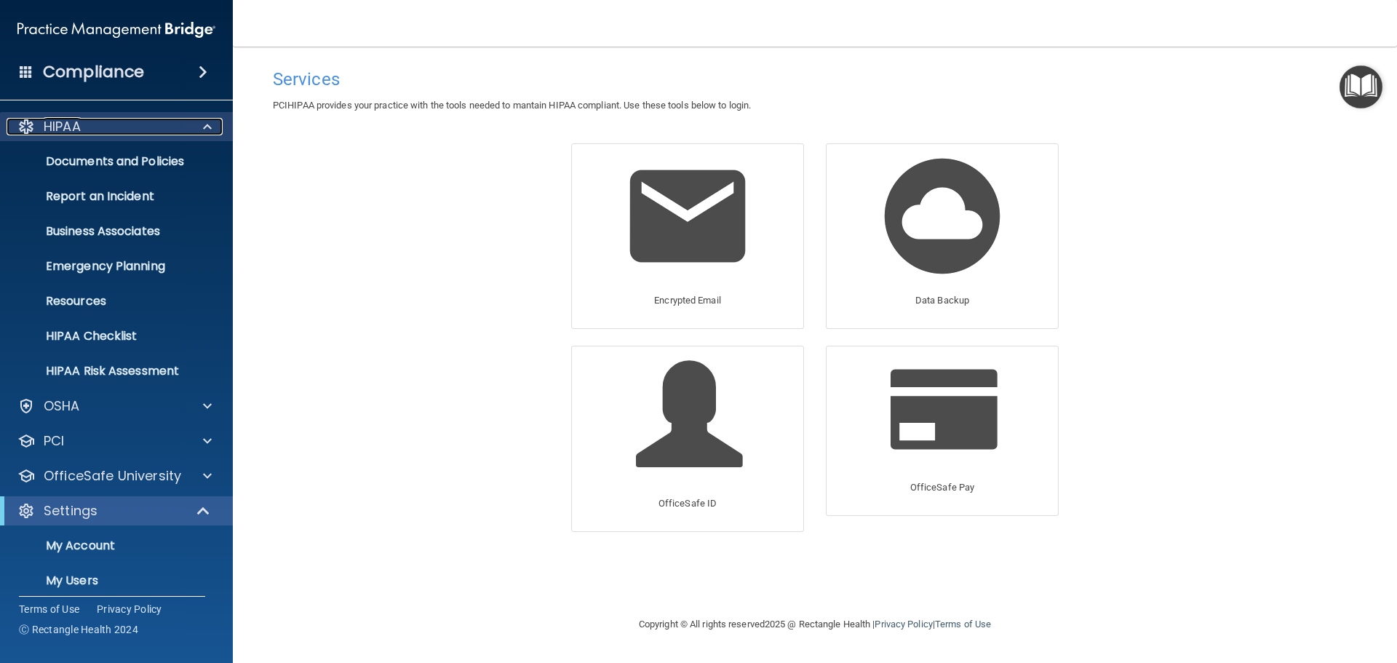
click at [214, 122] on div at bounding box center [205, 126] width 36 height 17
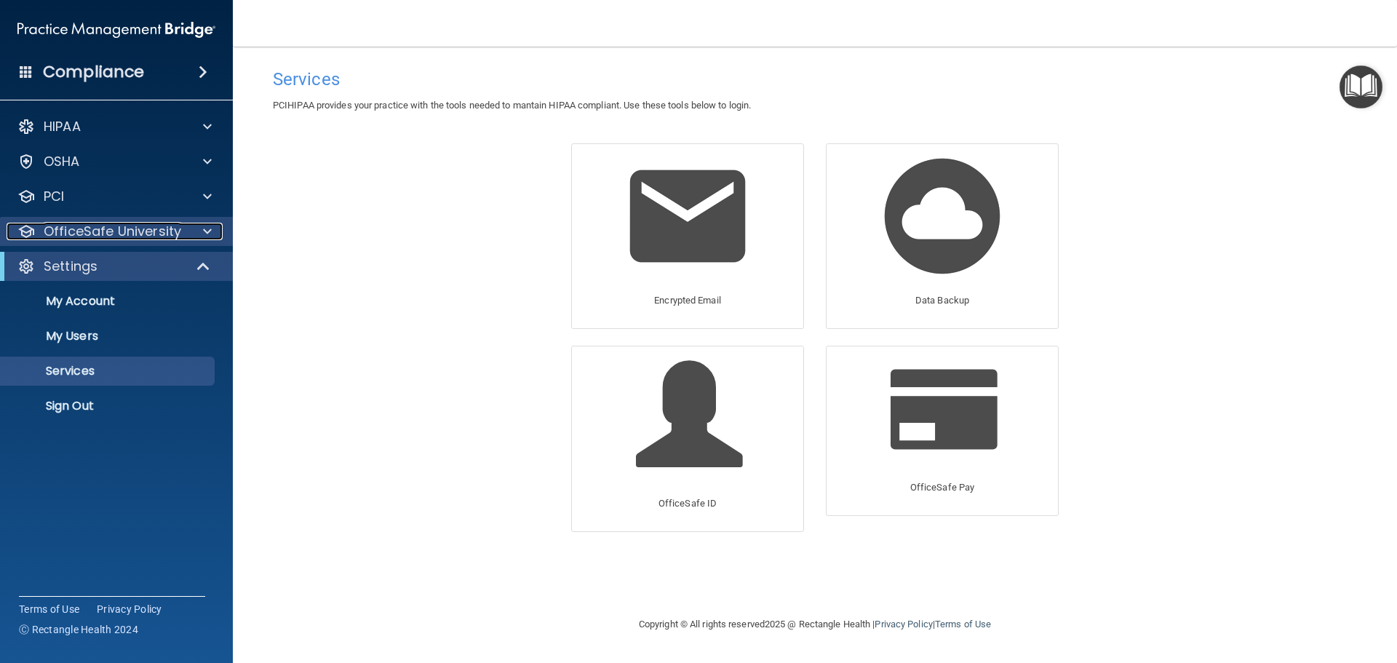
click at [210, 223] on span at bounding box center [207, 231] width 9 height 17
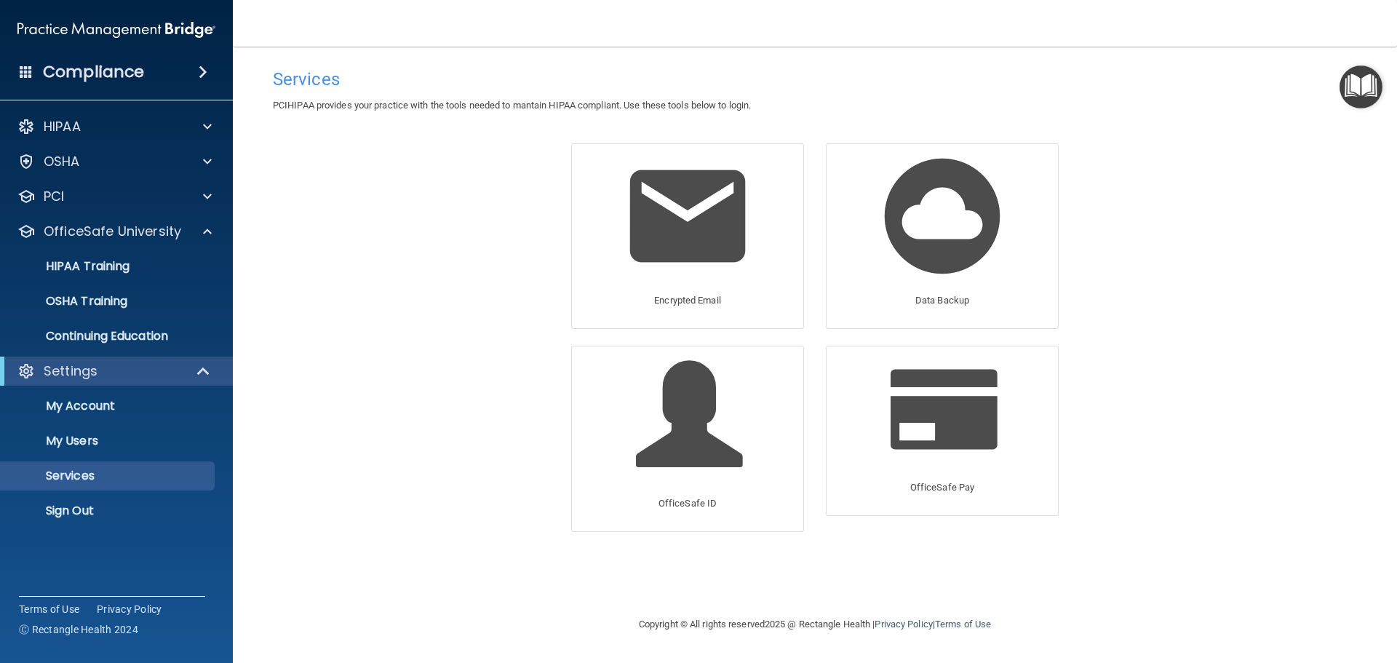
click at [164, 26] on img at bounding box center [116, 29] width 198 height 29
